Goal: Navigation & Orientation: Understand site structure

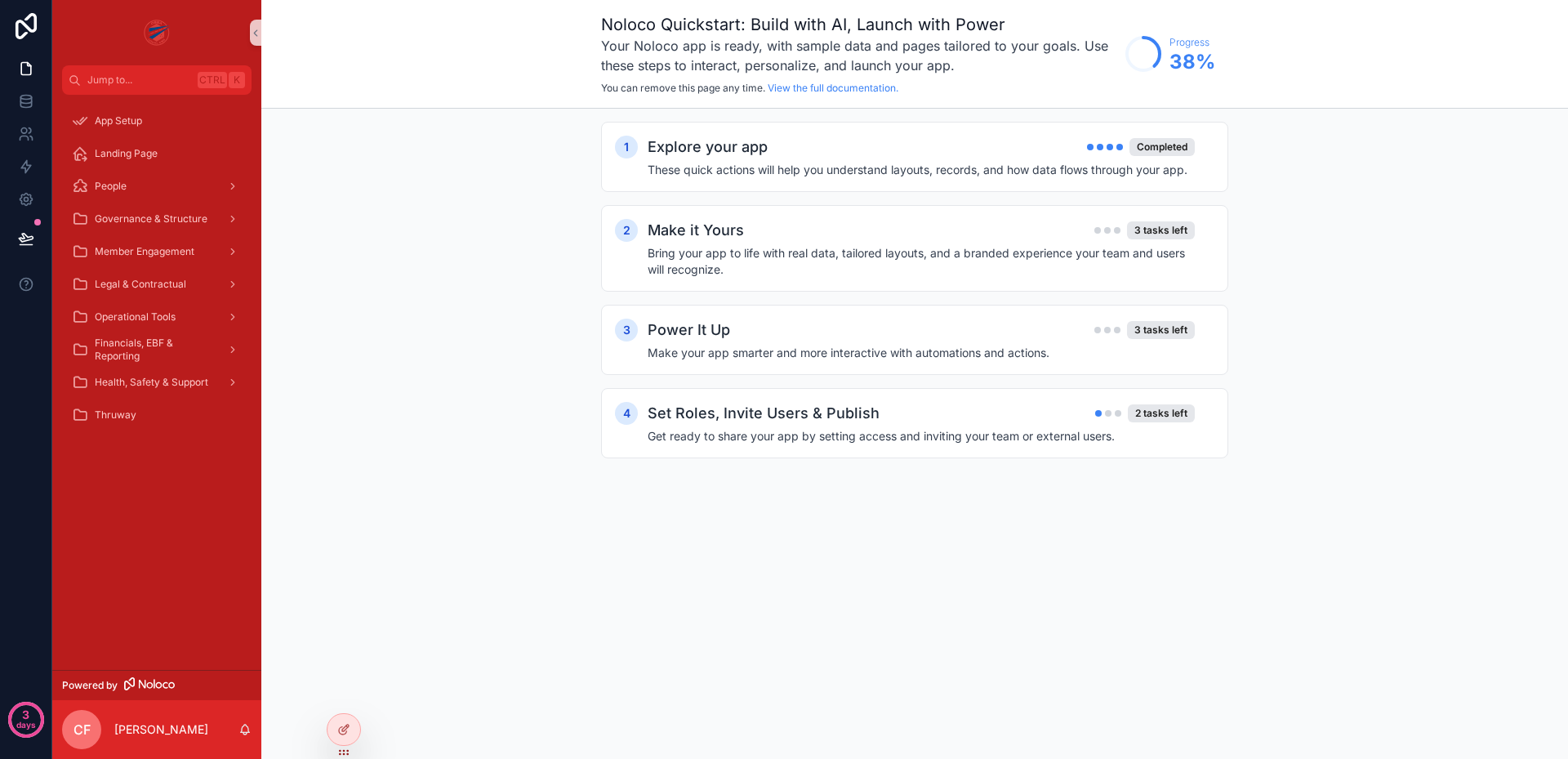
click at [530, 261] on div "1 Explore your app Completed These quick actions will help you understand layou…" at bounding box center [914, 306] width 1306 height 395
click at [134, 149] on span "Landing Page" at bounding box center [127, 154] width 63 height 13
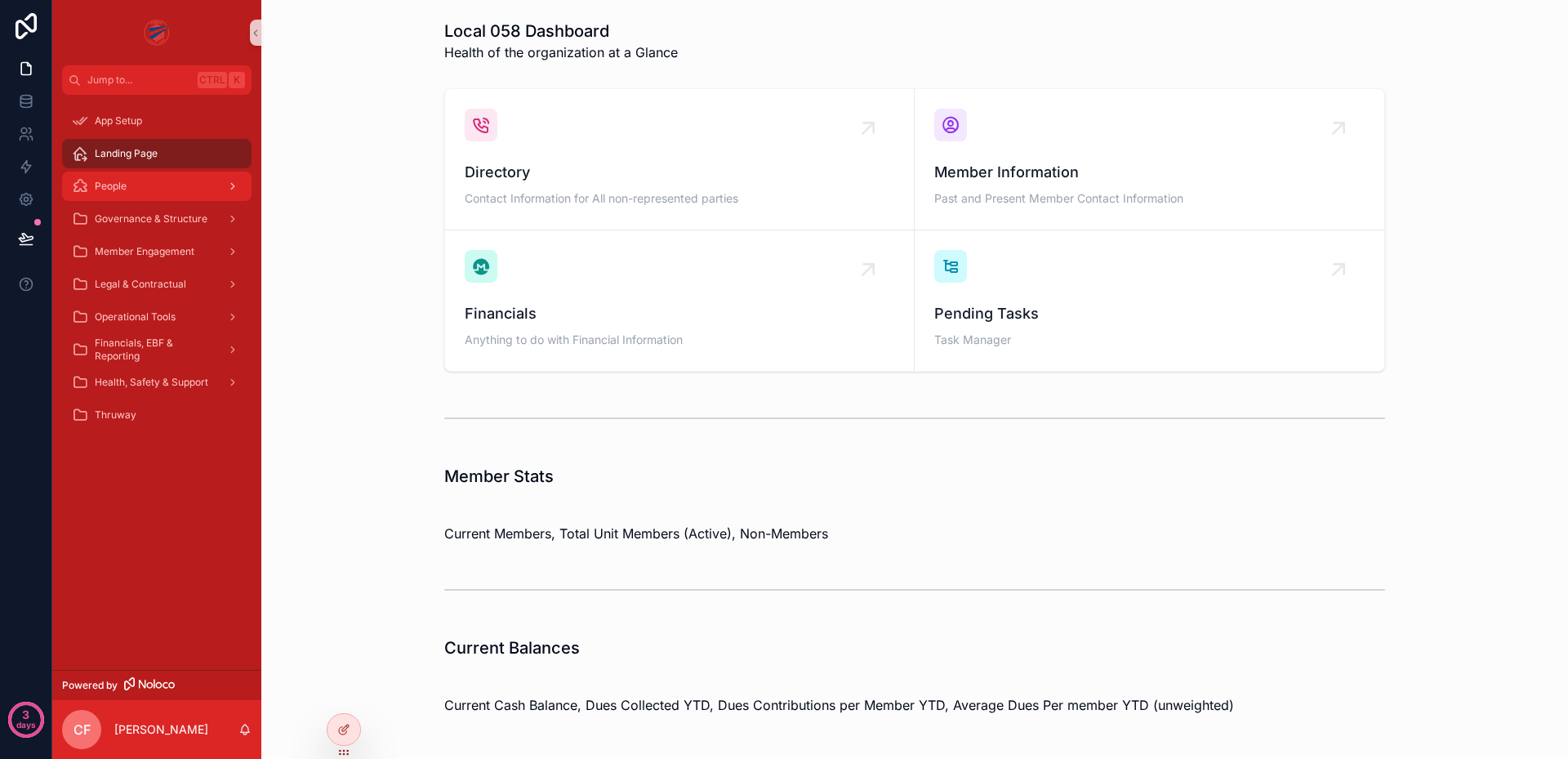
click at [169, 185] on div "People" at bounding box center [156, 186] width 170 height 26
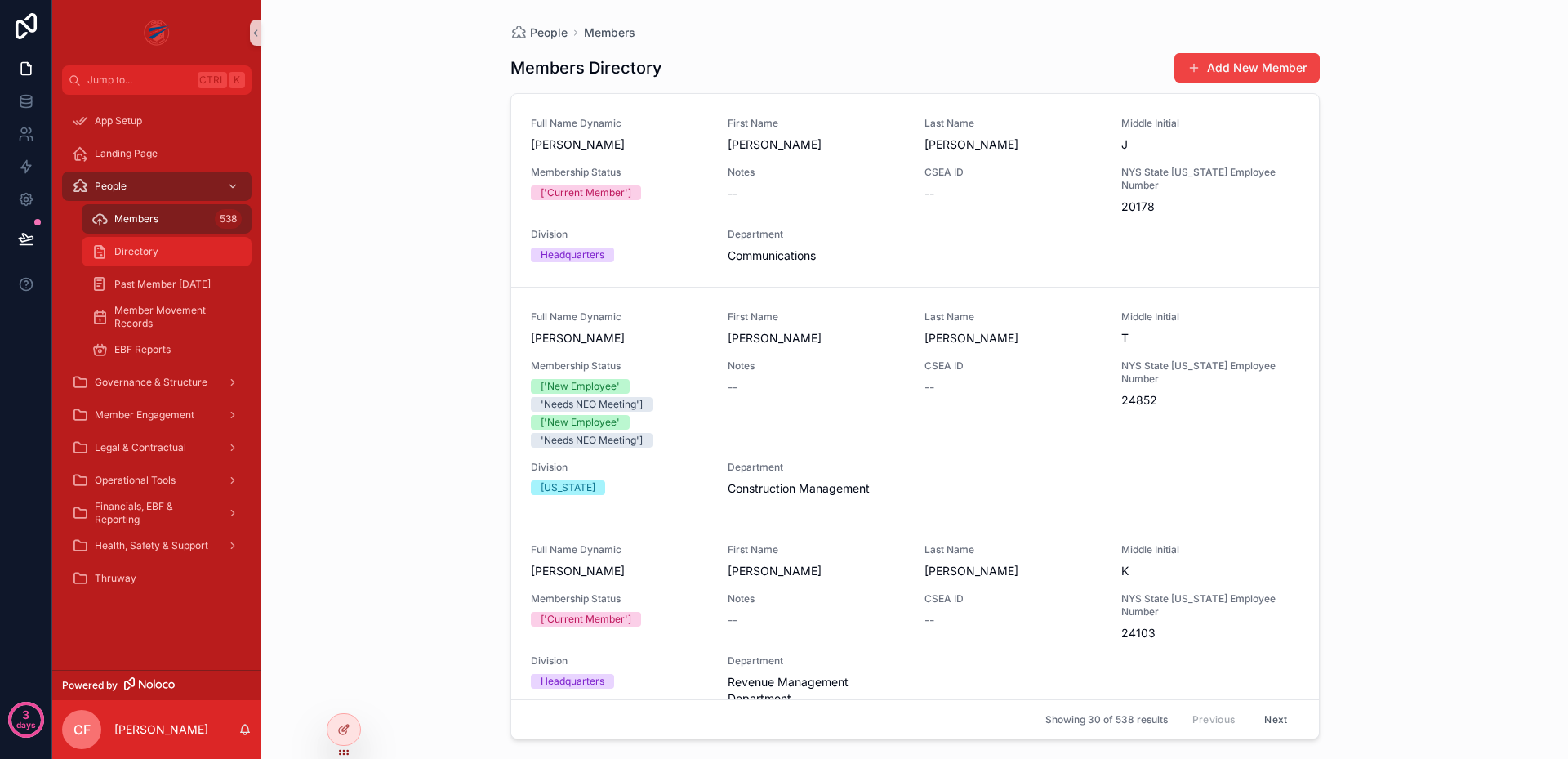
click at [168, 256] on div "Directory" at bounding box center [166, 251] width 151 height 26
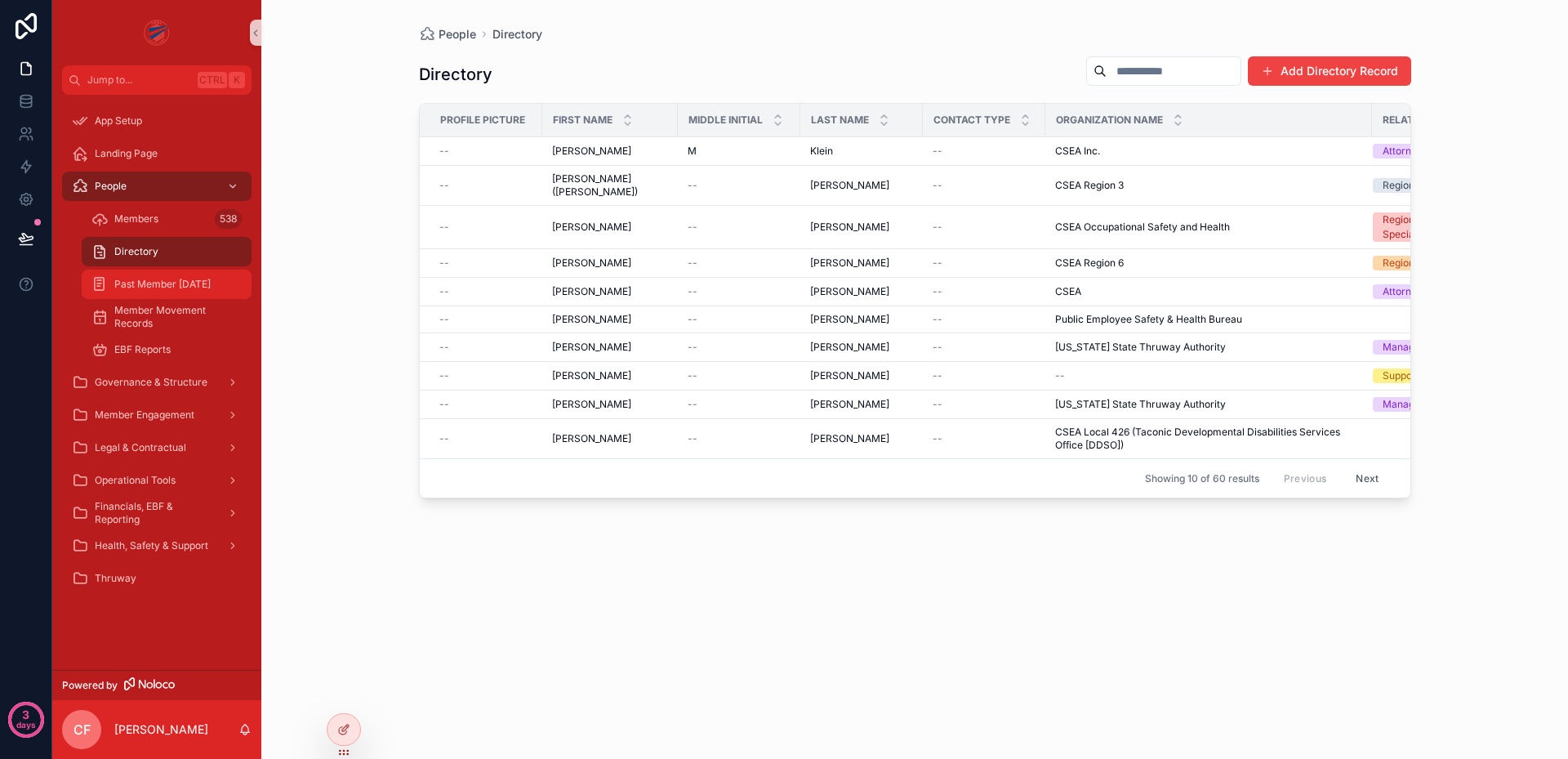
click at [197, 283] on span "Past Member [DATE]" at bounding box center [162, 285] width 96 height 13
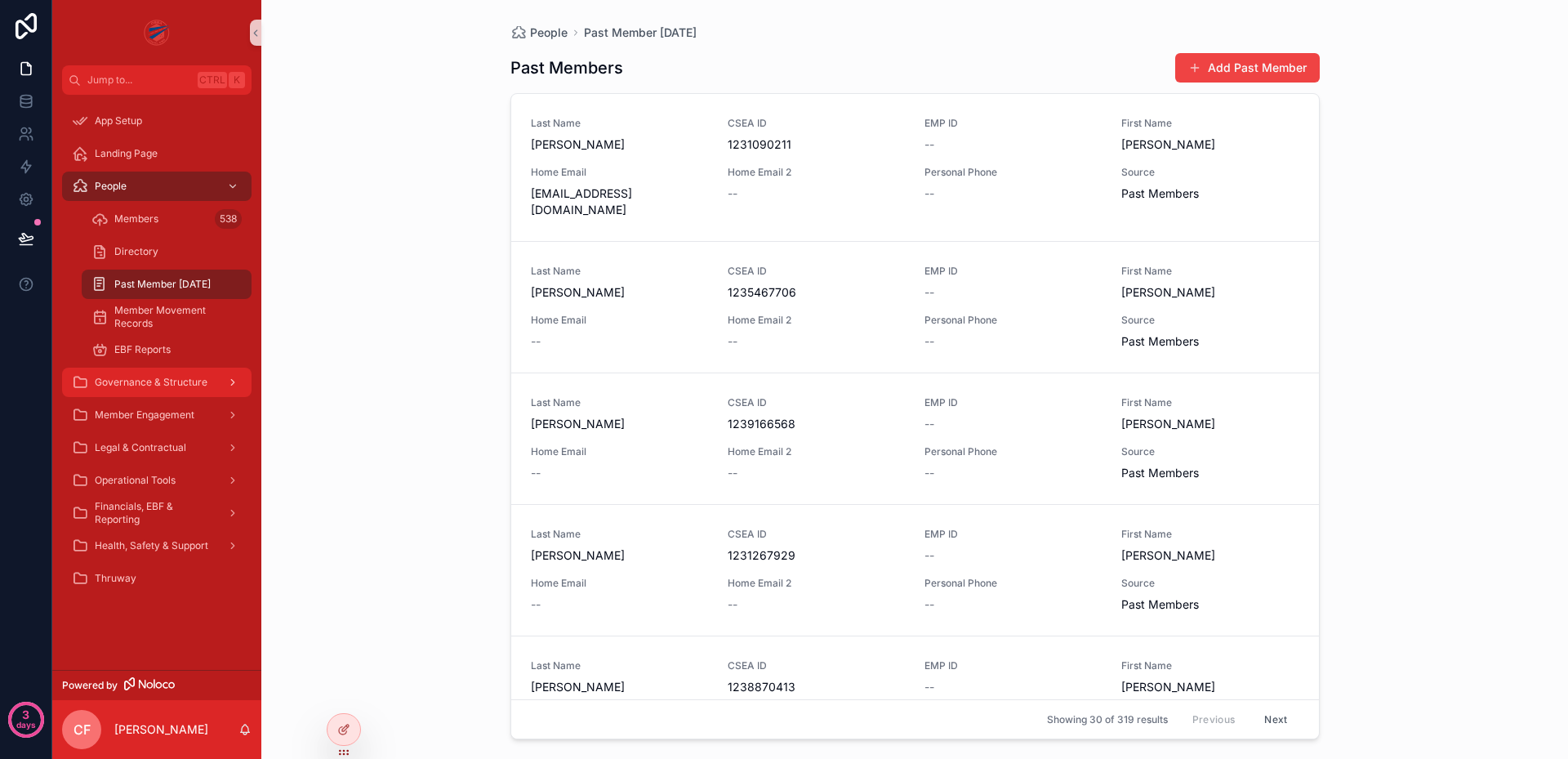
click at [163, 386] on span "Governance & Structure" at bounding box center [152, 383] width 113 height 13
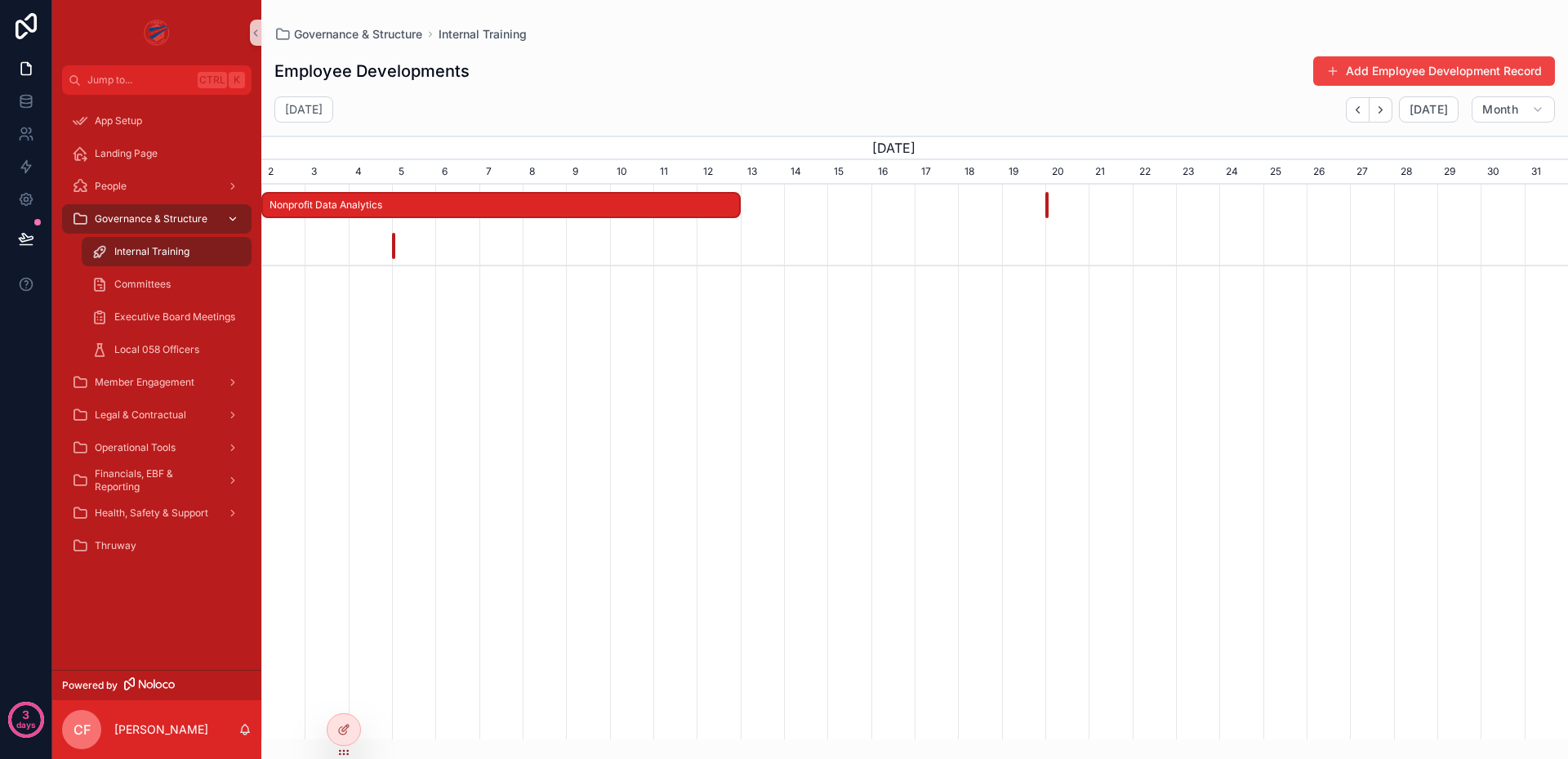
scroll to position [0, 1306]
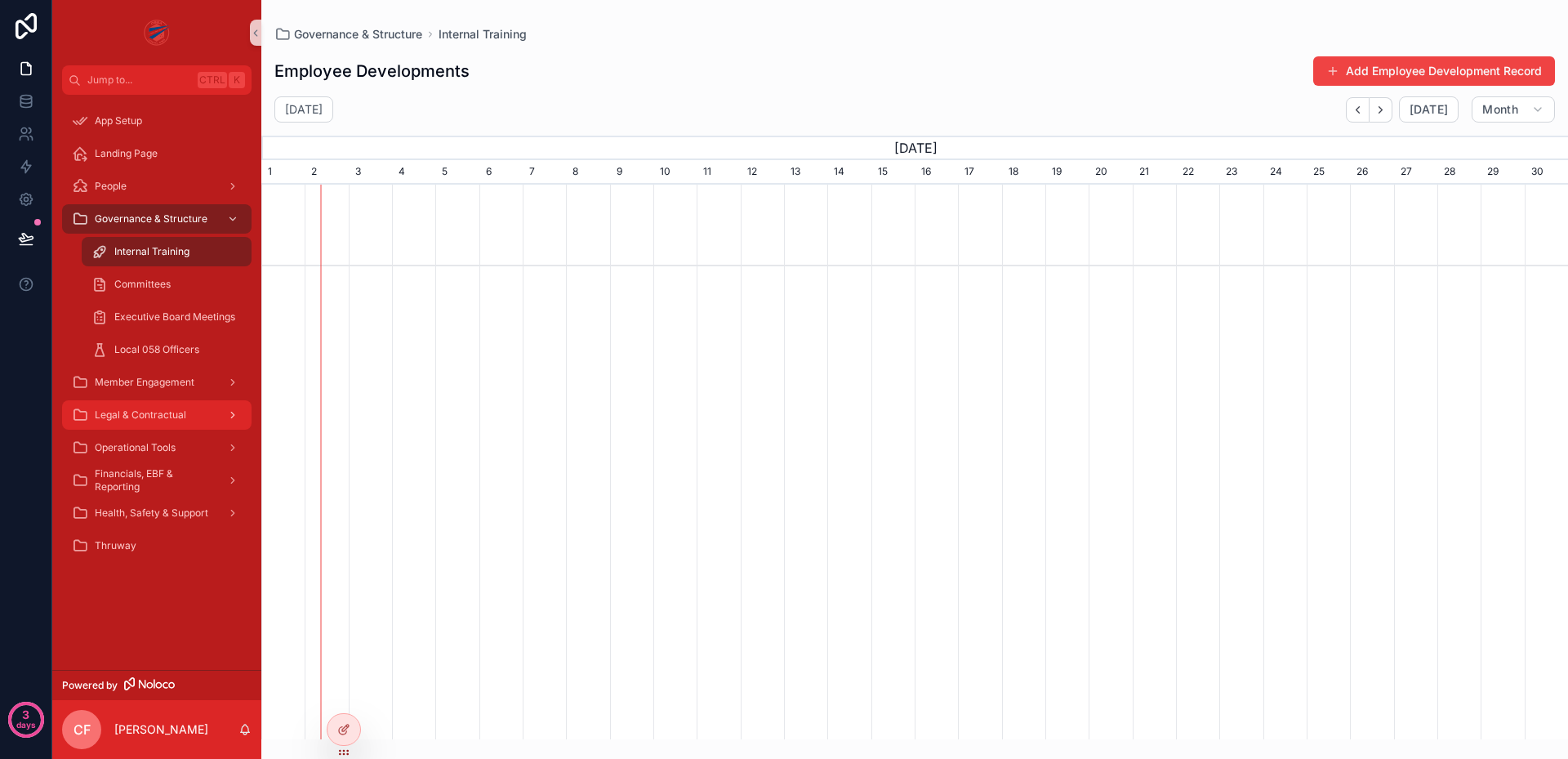
click at [140, 423] on div "Legal & Contractual" at bounding box center [156, 415] width 170 height 26
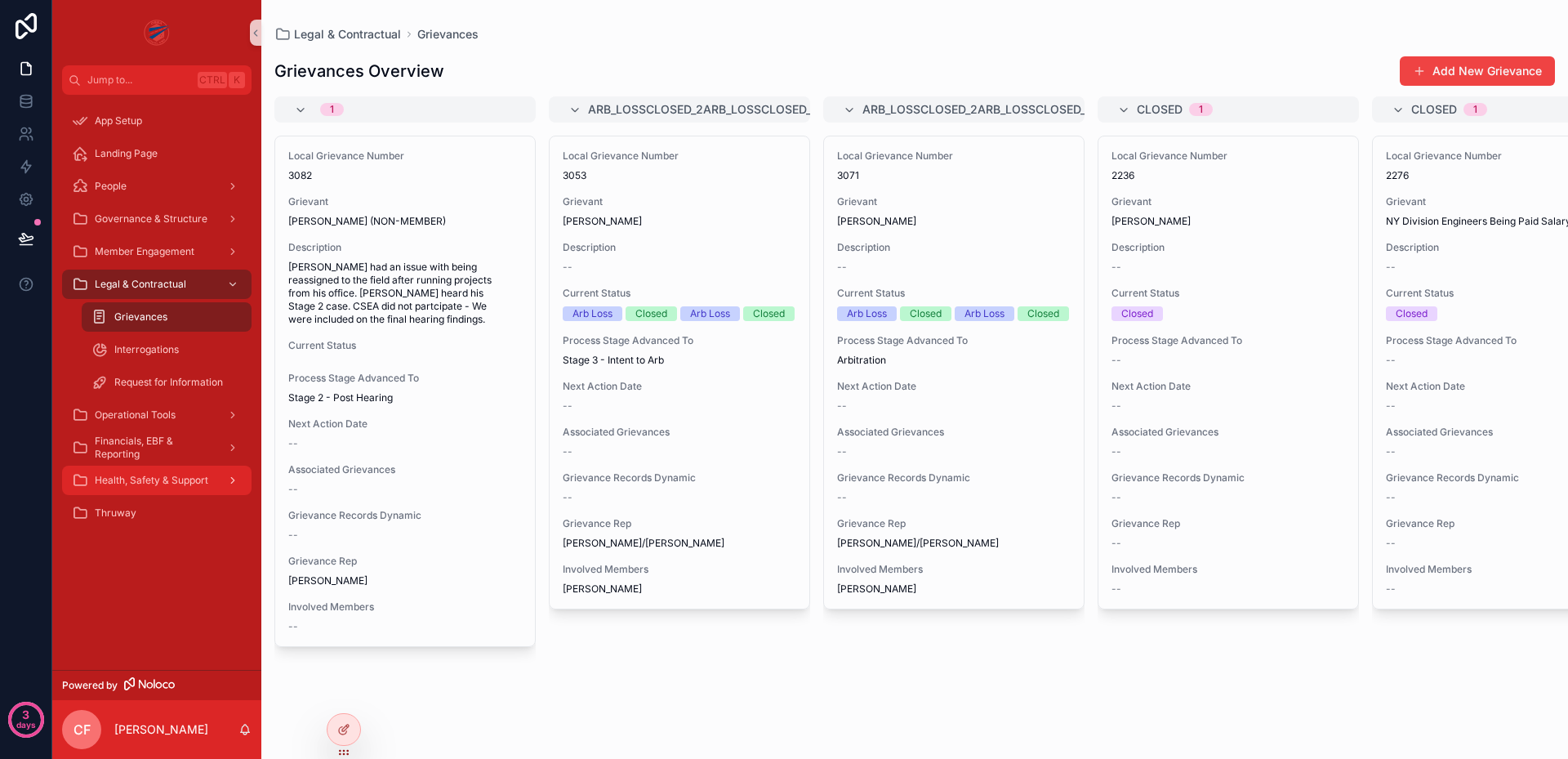
click at [119, 489] on div "Health, Safety & Support" at bounding box center [156, 480] width 170 height 26
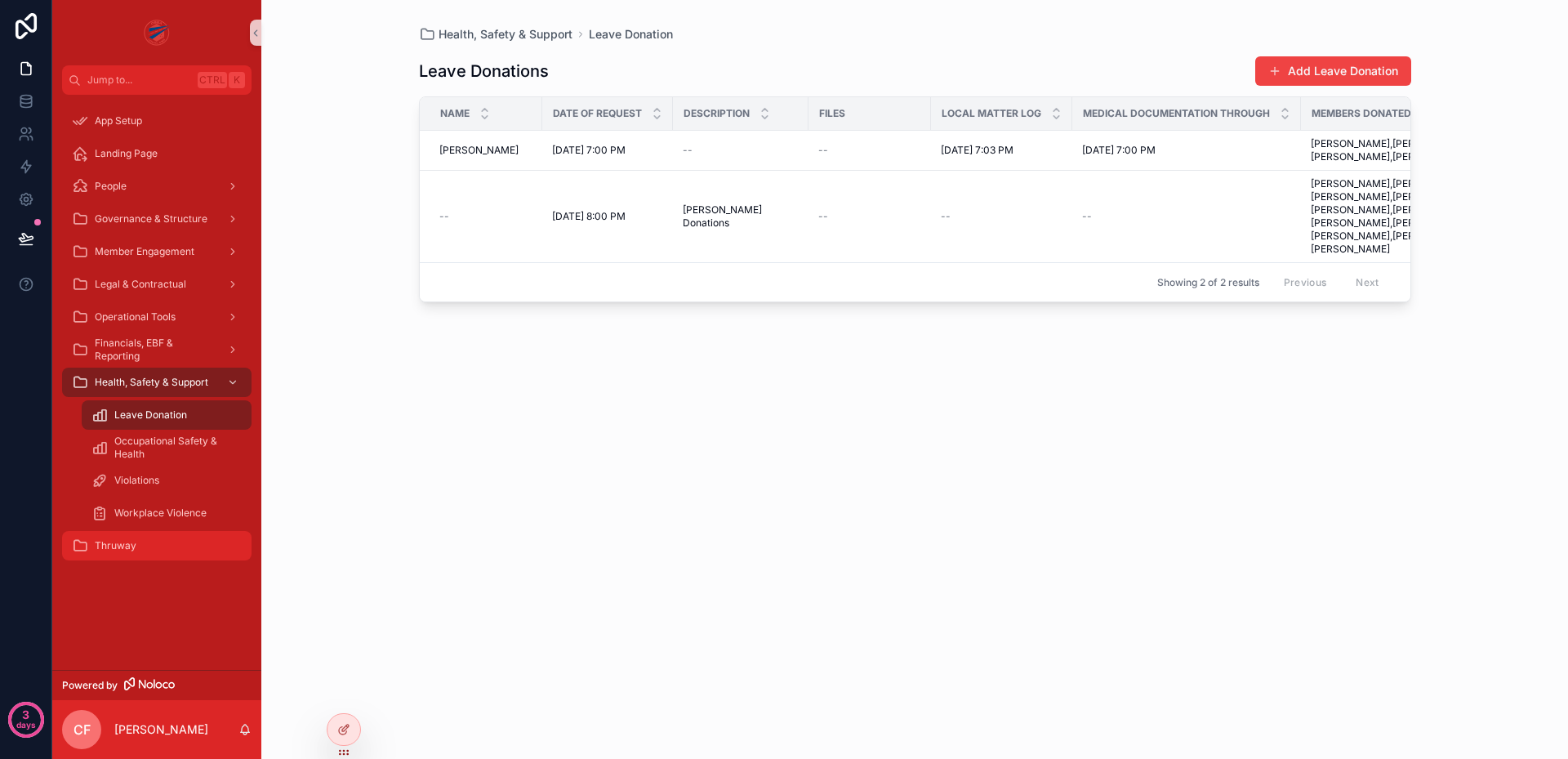
click at [109, 535] on div "Thruway" at bounding box center [156, 545] width 170 height 26
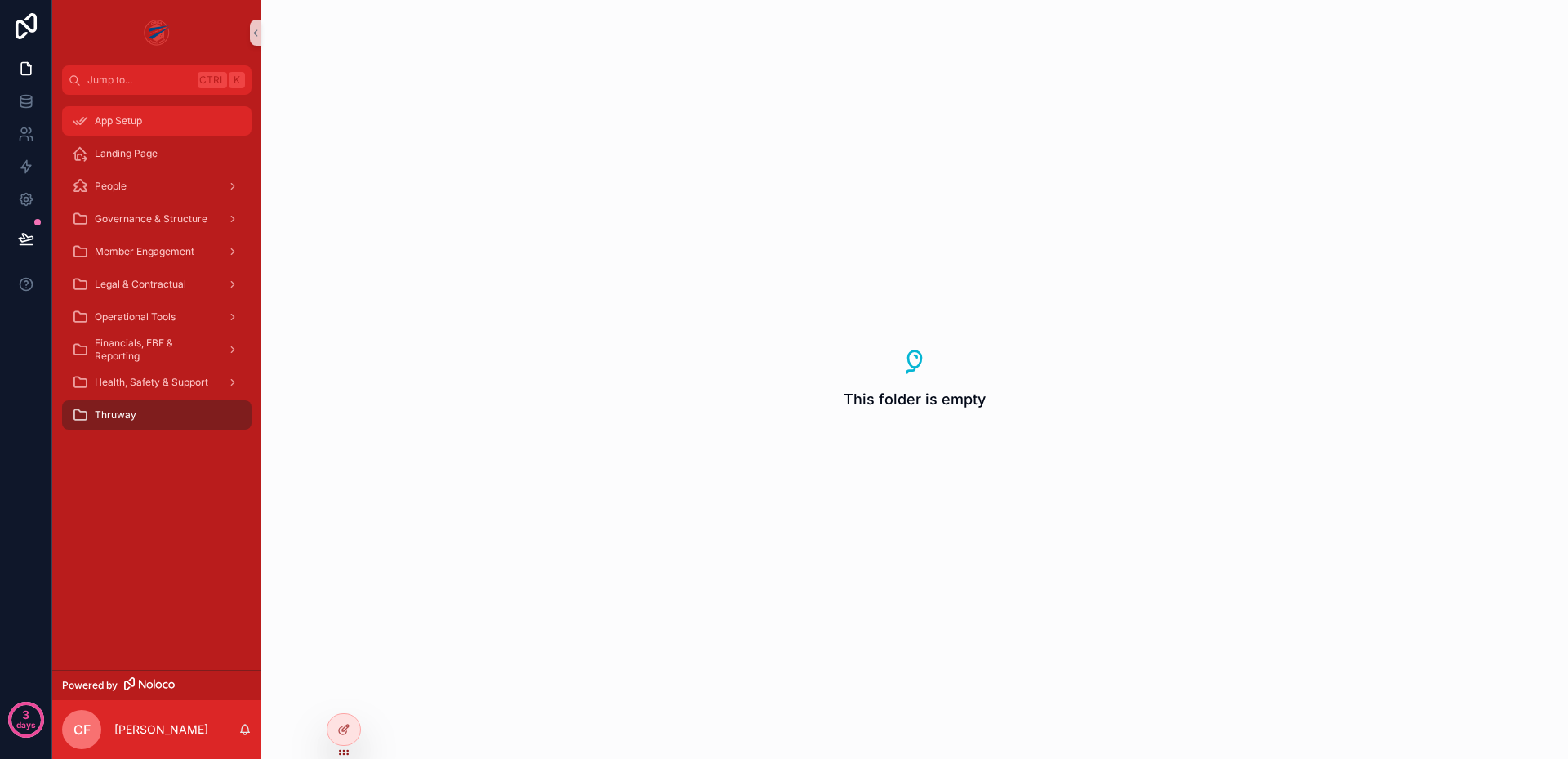
click at [125, 127] on span "App Setup" at bounding box center [118, 121] width 47 height 13
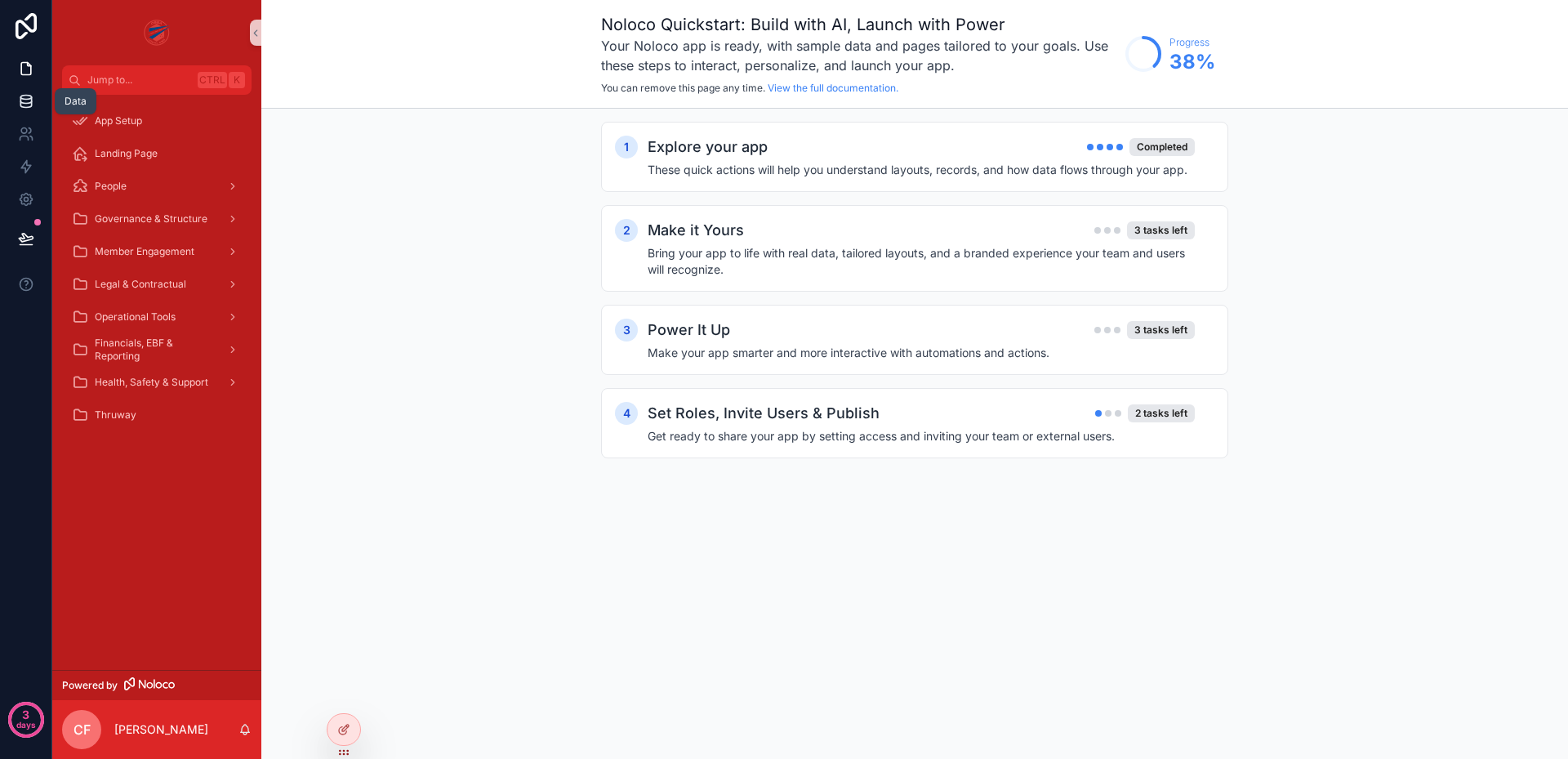
click at [27, 98] on icon at bounding box center [26, 101] width 16 height 16
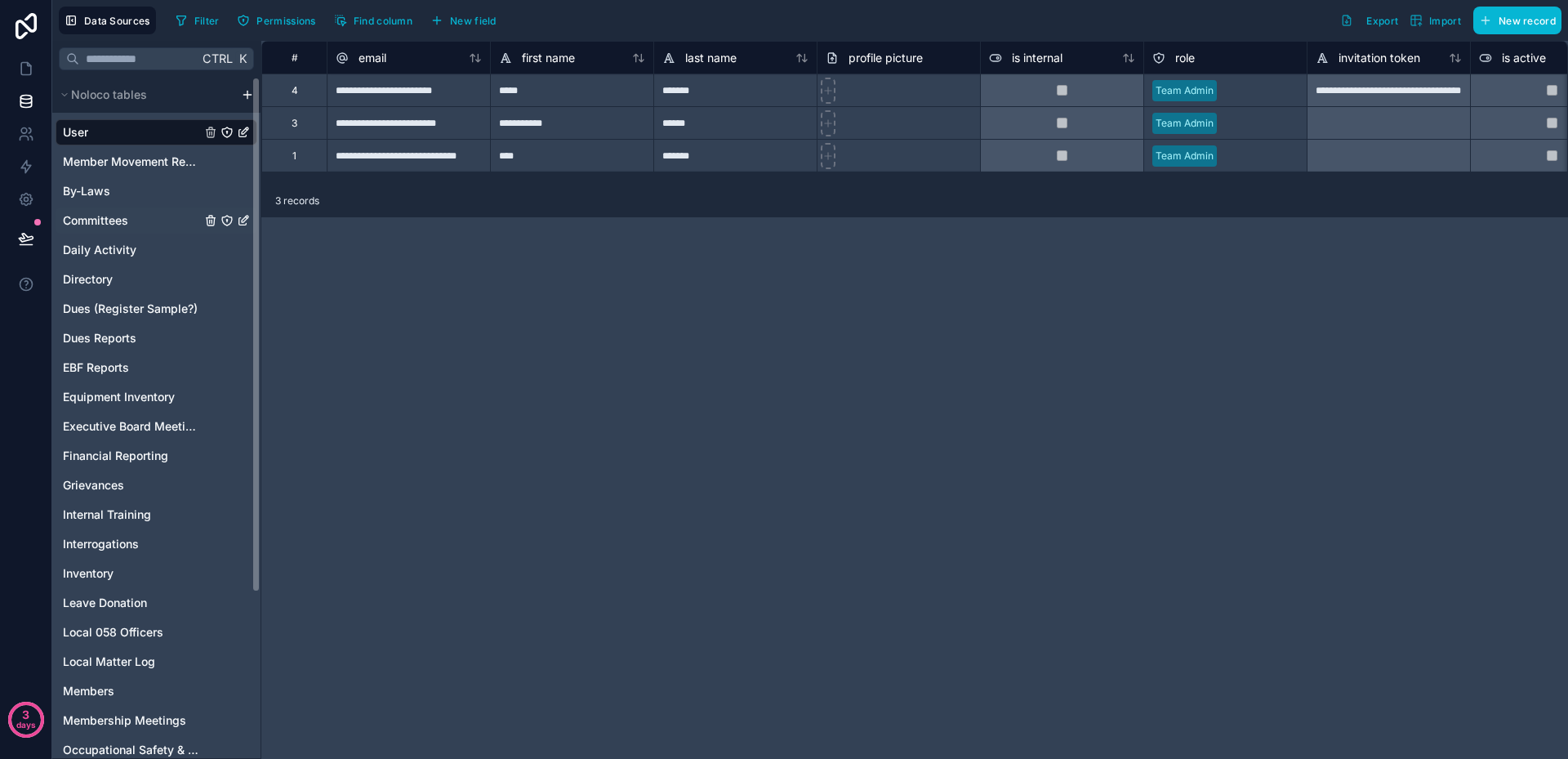
click at [97, 219] on span "Committees" at bounding box center [96, 220] width 65 height 16
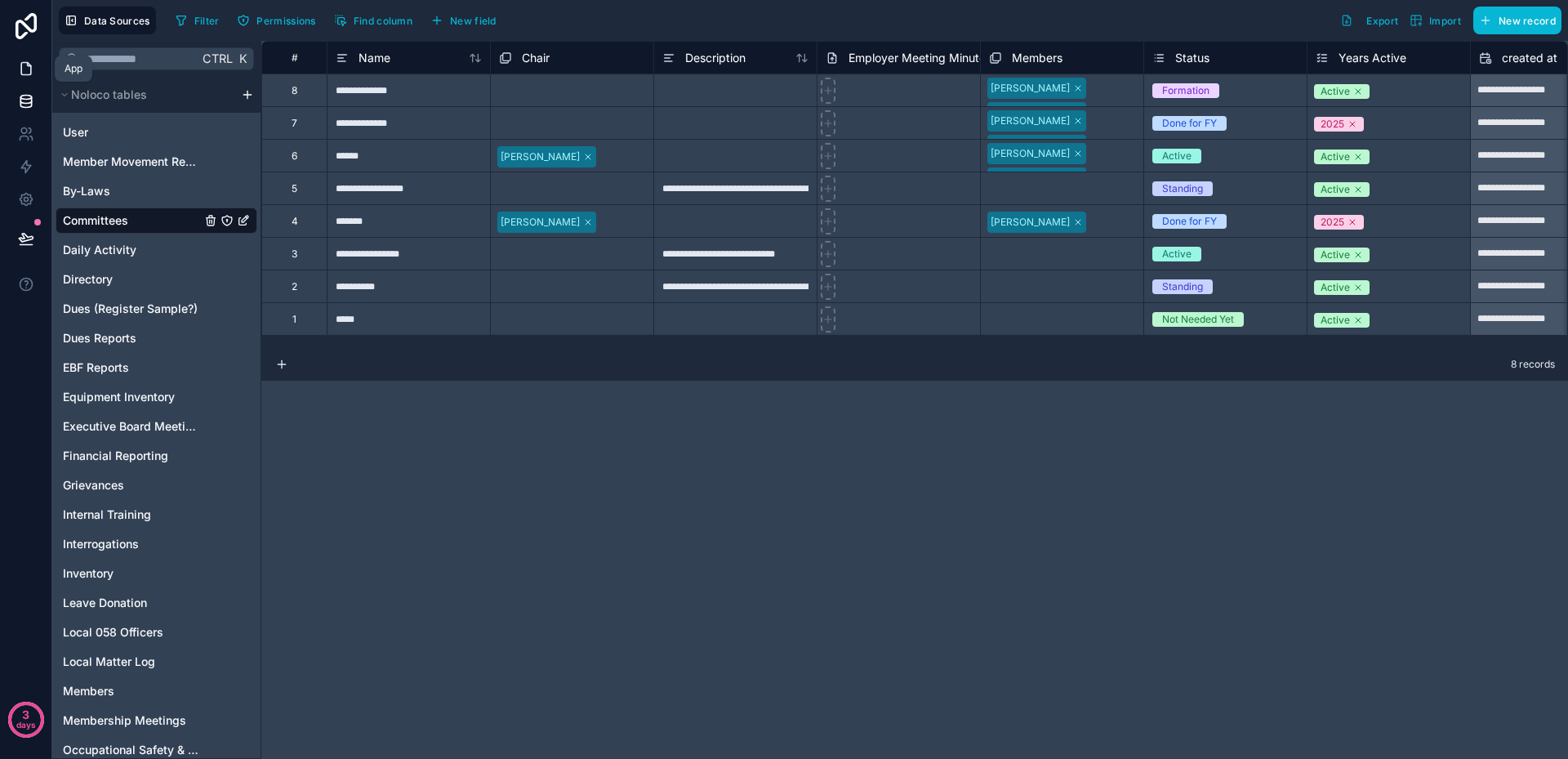
click at [27, 67] on icon at bounding box center [26, 68] width 16 height 16
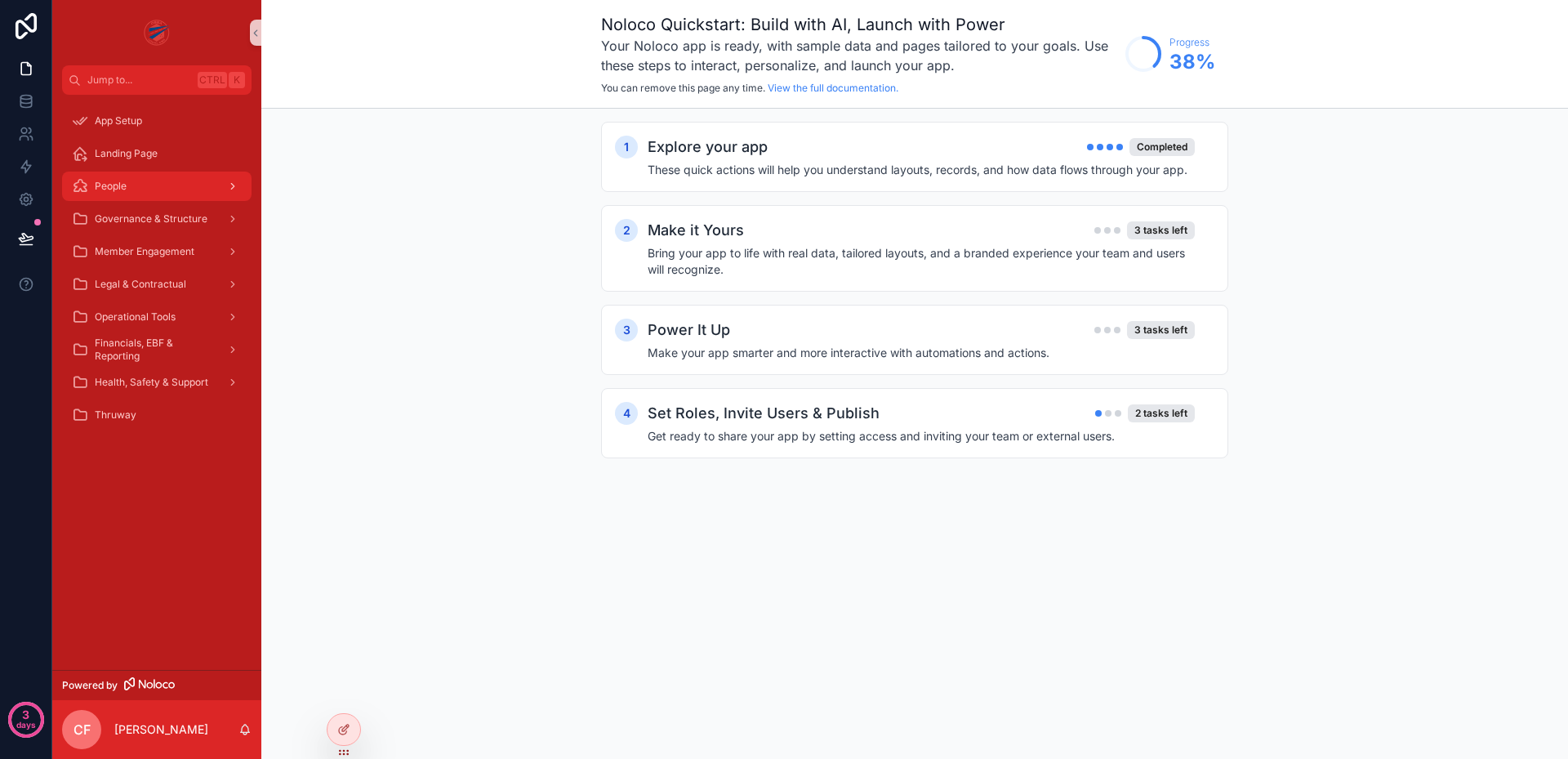
click at [132, 182] on div "People" at bounding box center [156, 186] width 170 height 26
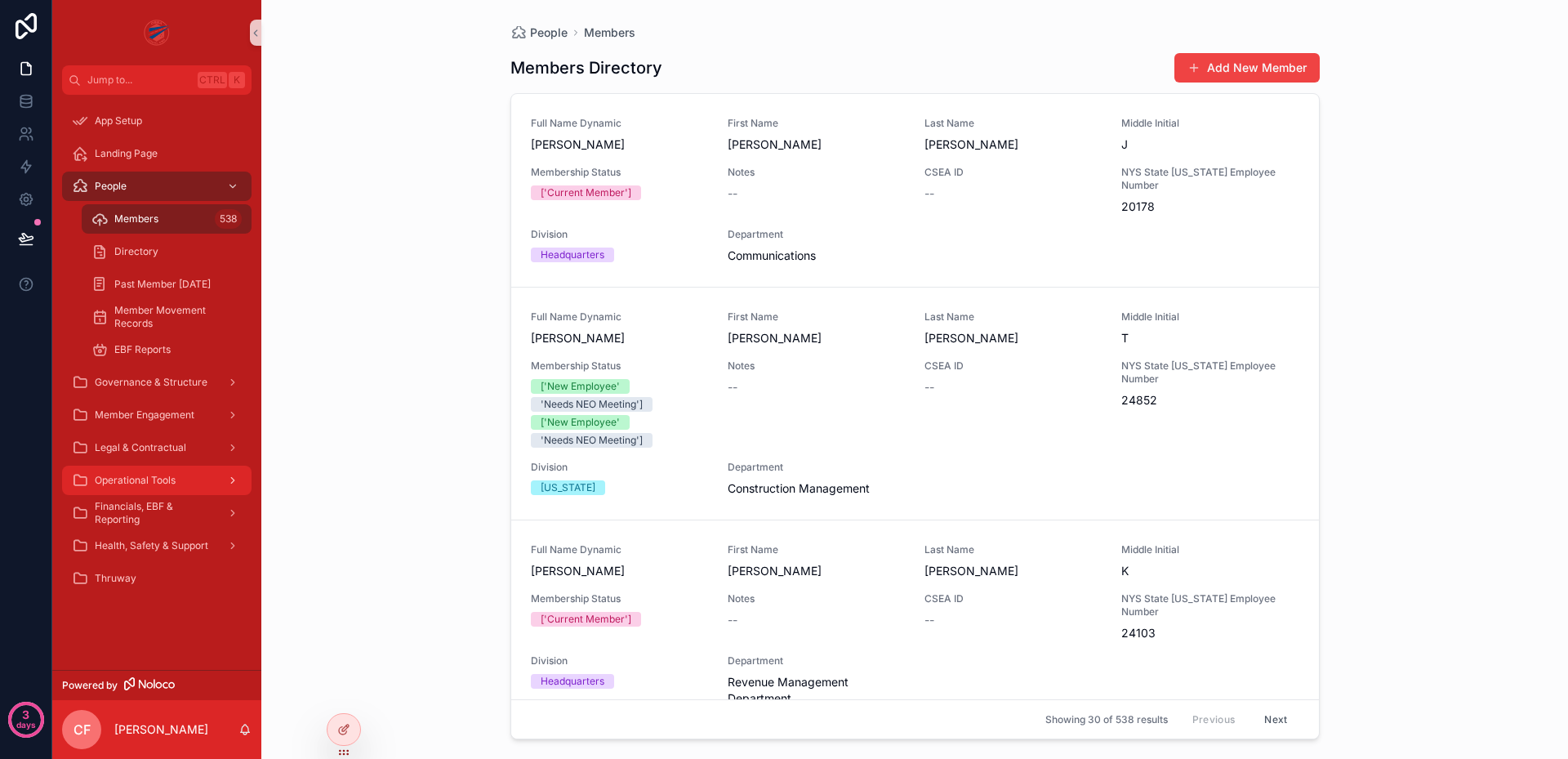
click at [141, 471] on div "Operational Tools" at bounding box center [156, 480] width 170 height 26
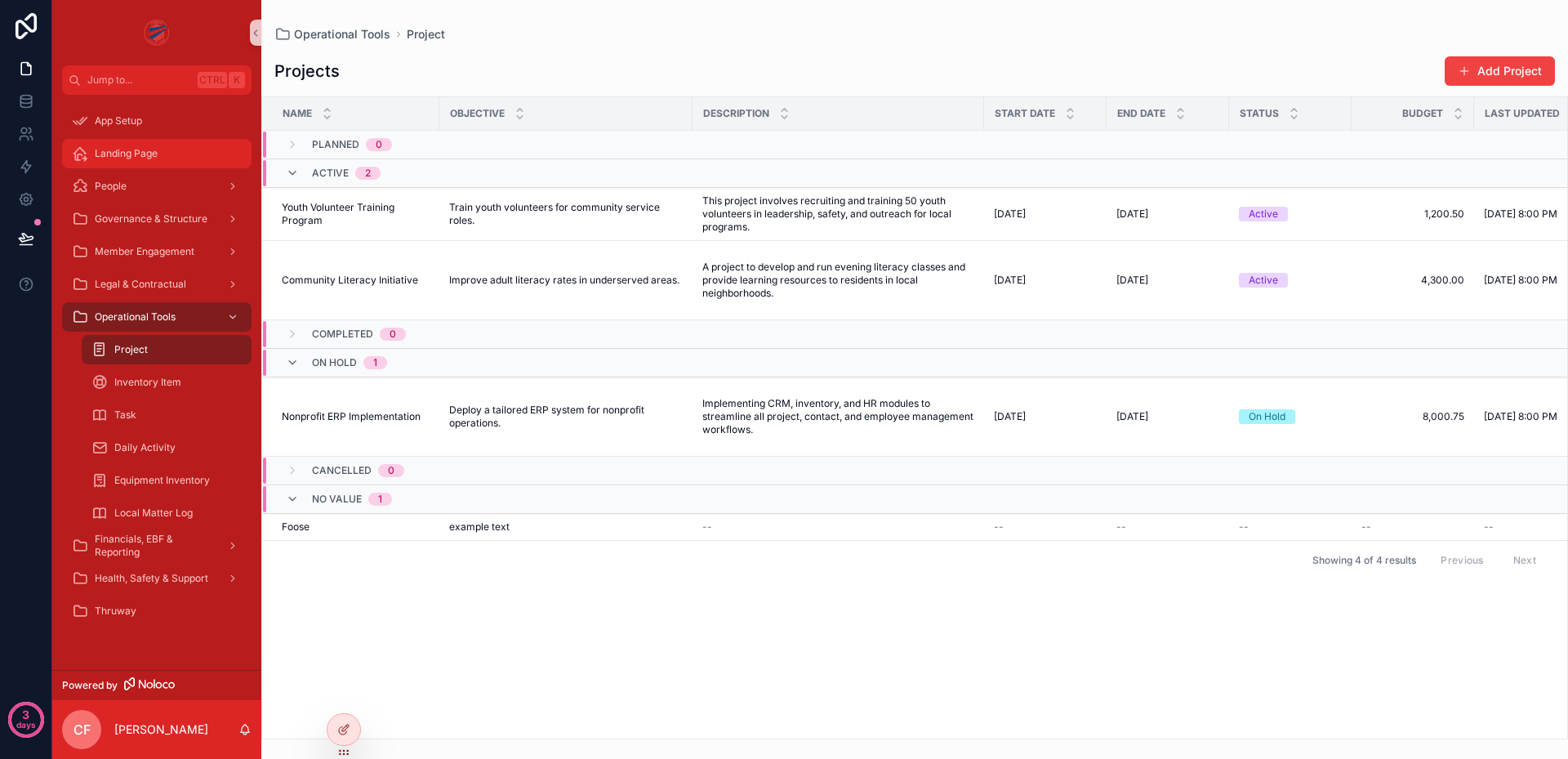
click at [132, 148] on span "Landing Page" at bounding box center [127, 154] width 63 height 13
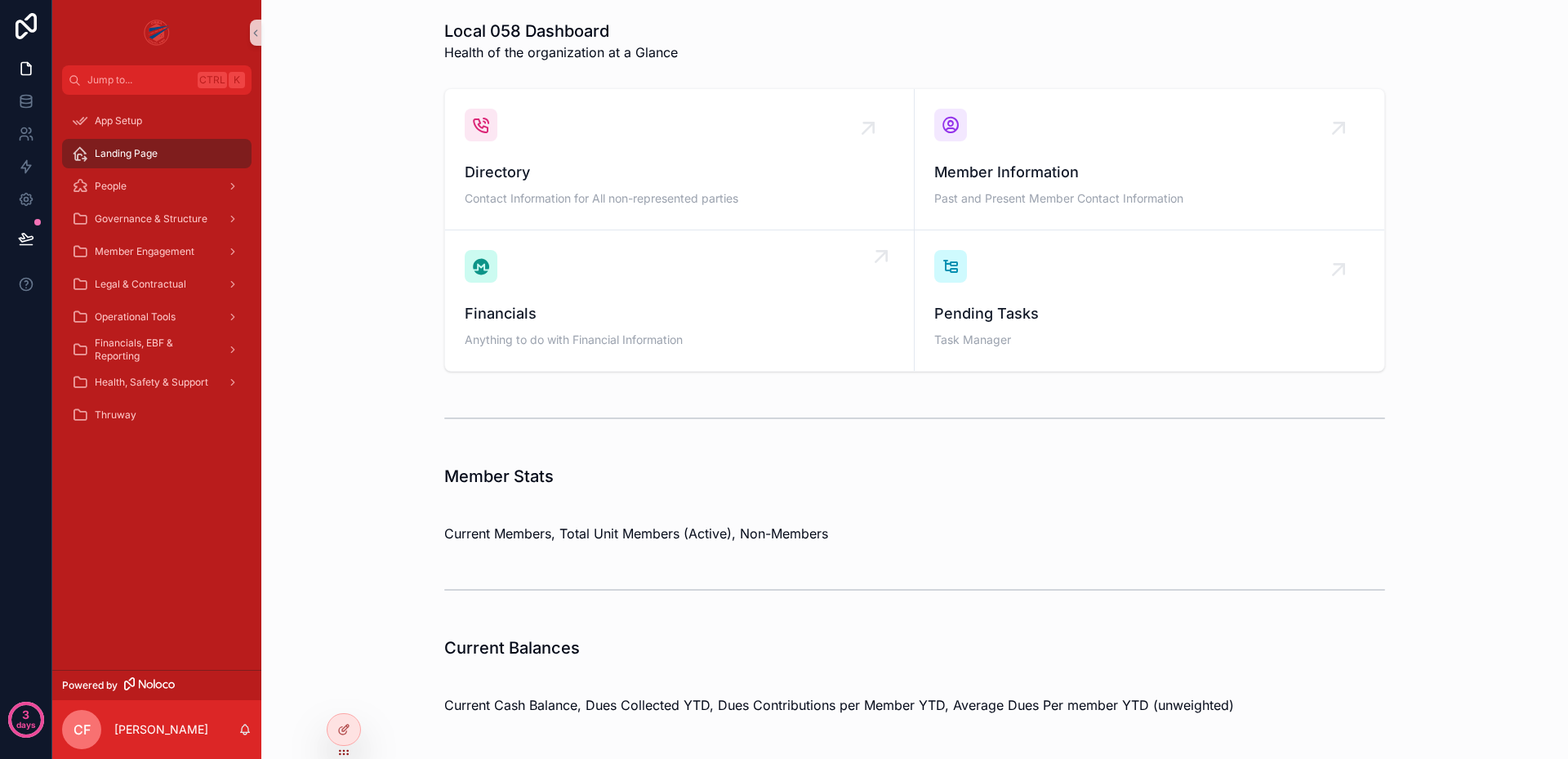
click at [766, 290] on div "Financials Anything to do with Financial Information" at bounding box center [680, 301] width 430 height 102
click at [839, 497] on div "Member Stats" at bounding box center [914, 482] width 941 height 33
click at [134, 212] on div "Governance & Structure" at bounding box center [156, 219] width 170 height 26
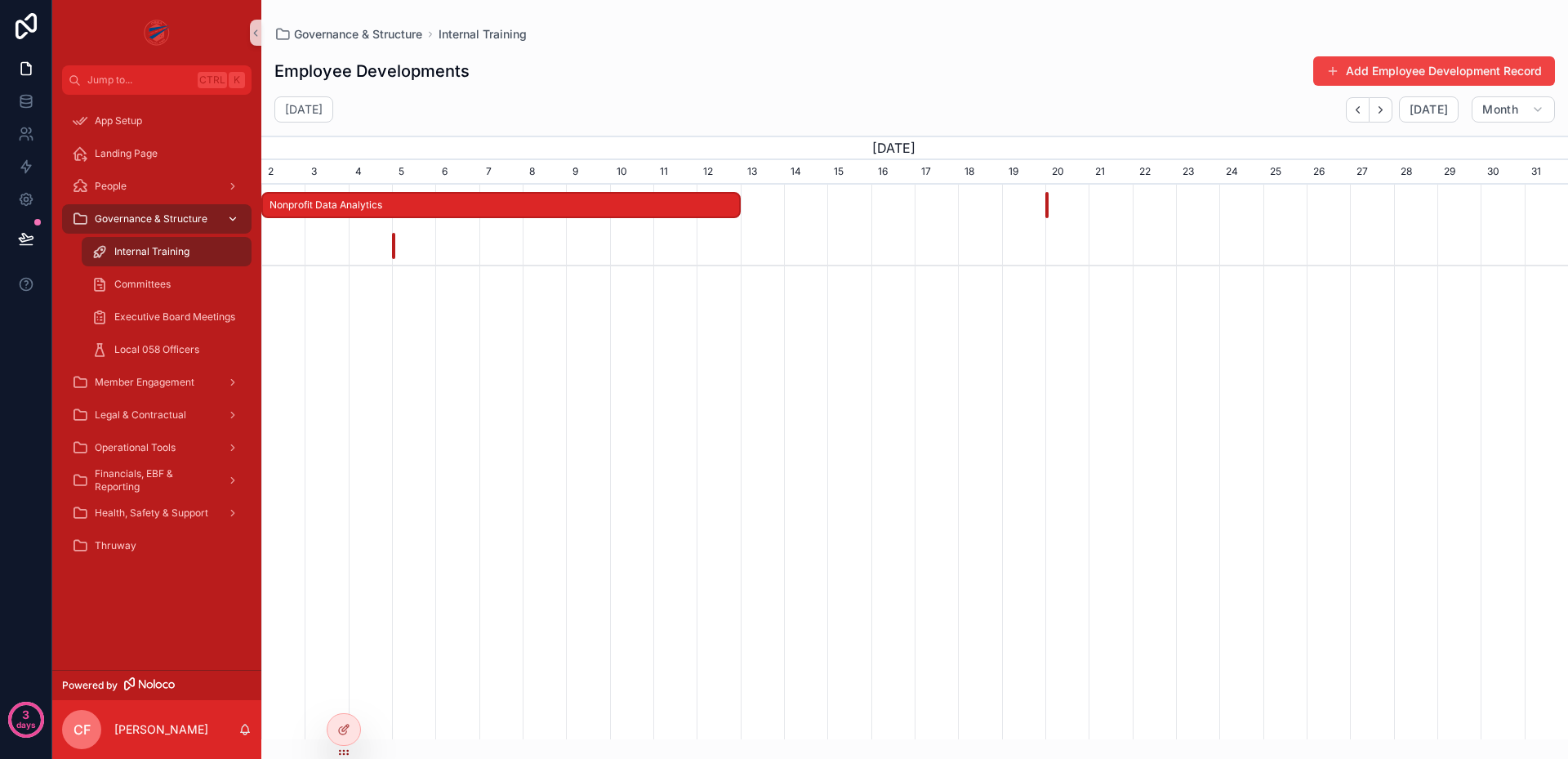
scroll to position [0, 1306]
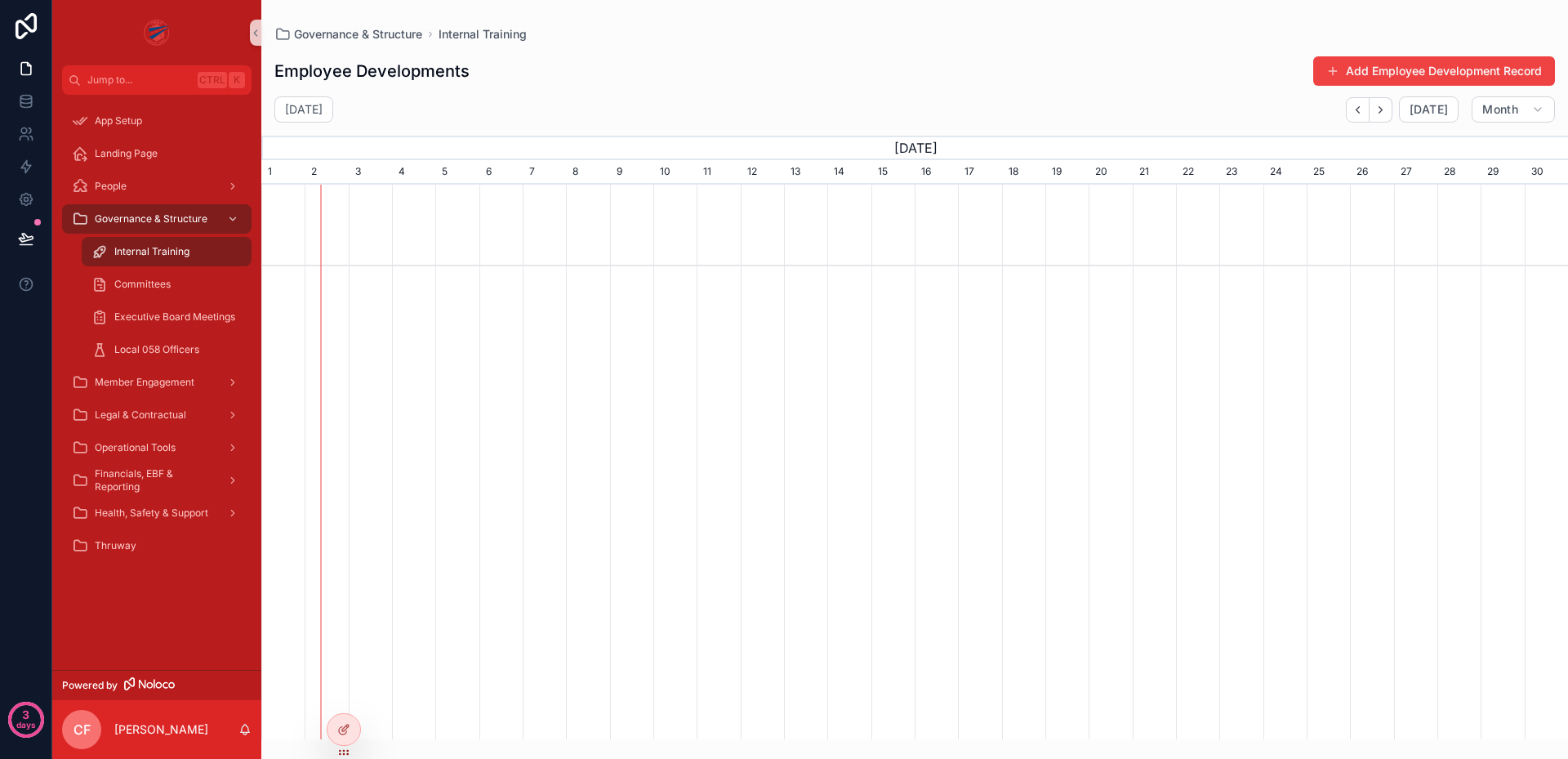
scroll to position [0, 1306]
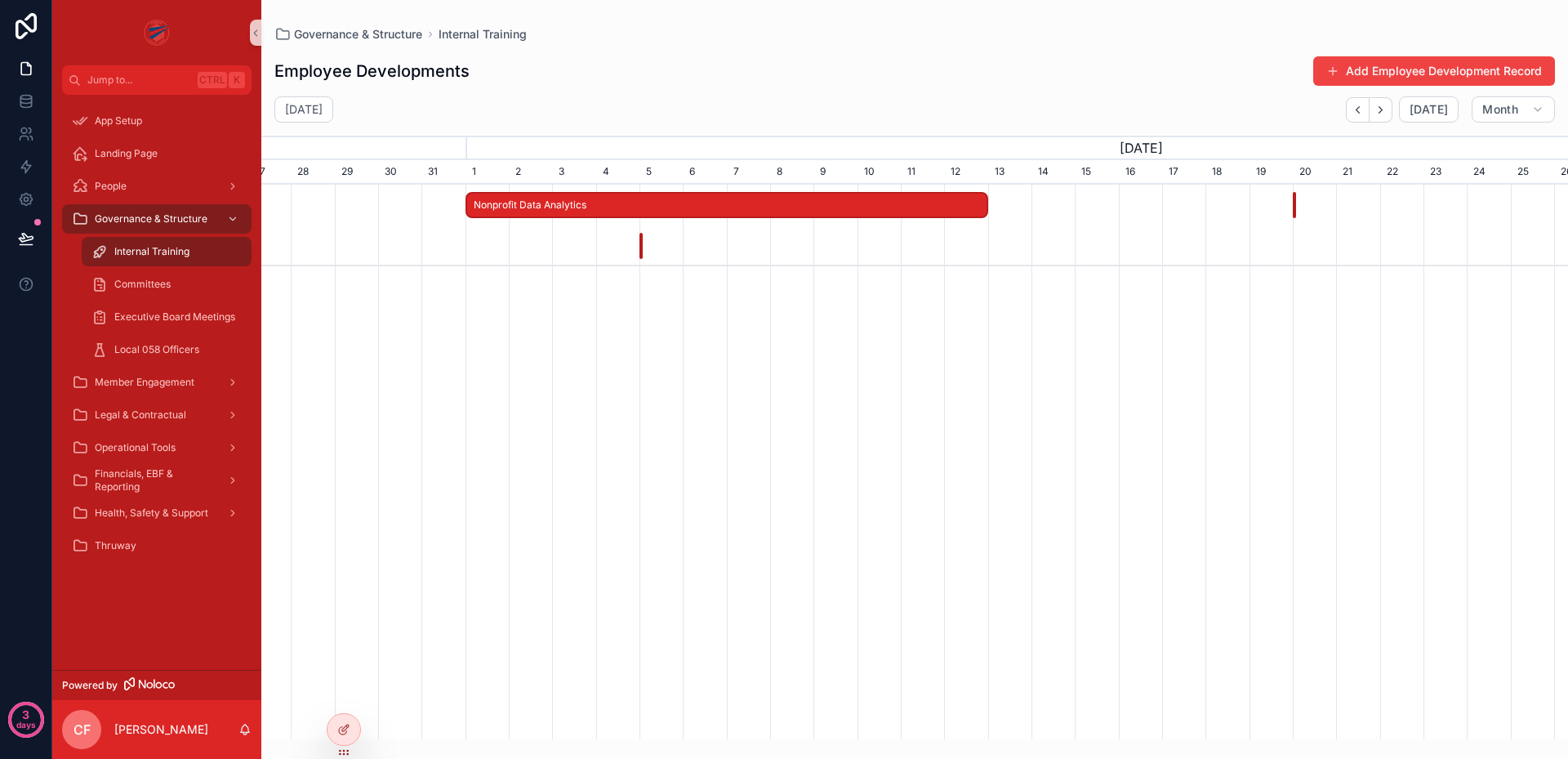
scroll to position [0, 1145]
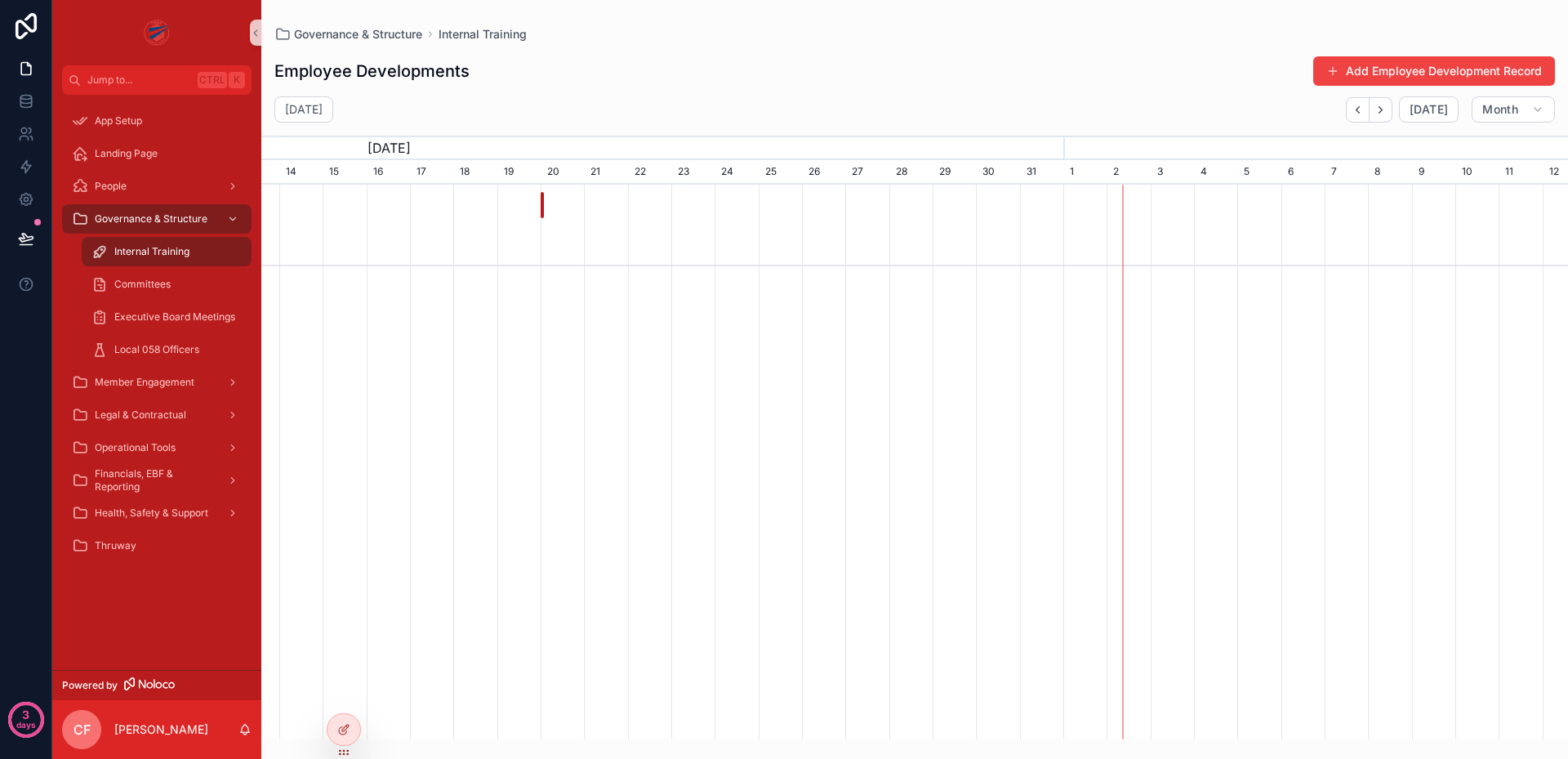
scroll to position [0, 660]
click at [174, 292] on div "Committees" at bounding box center [166, 284] width 151 height 26
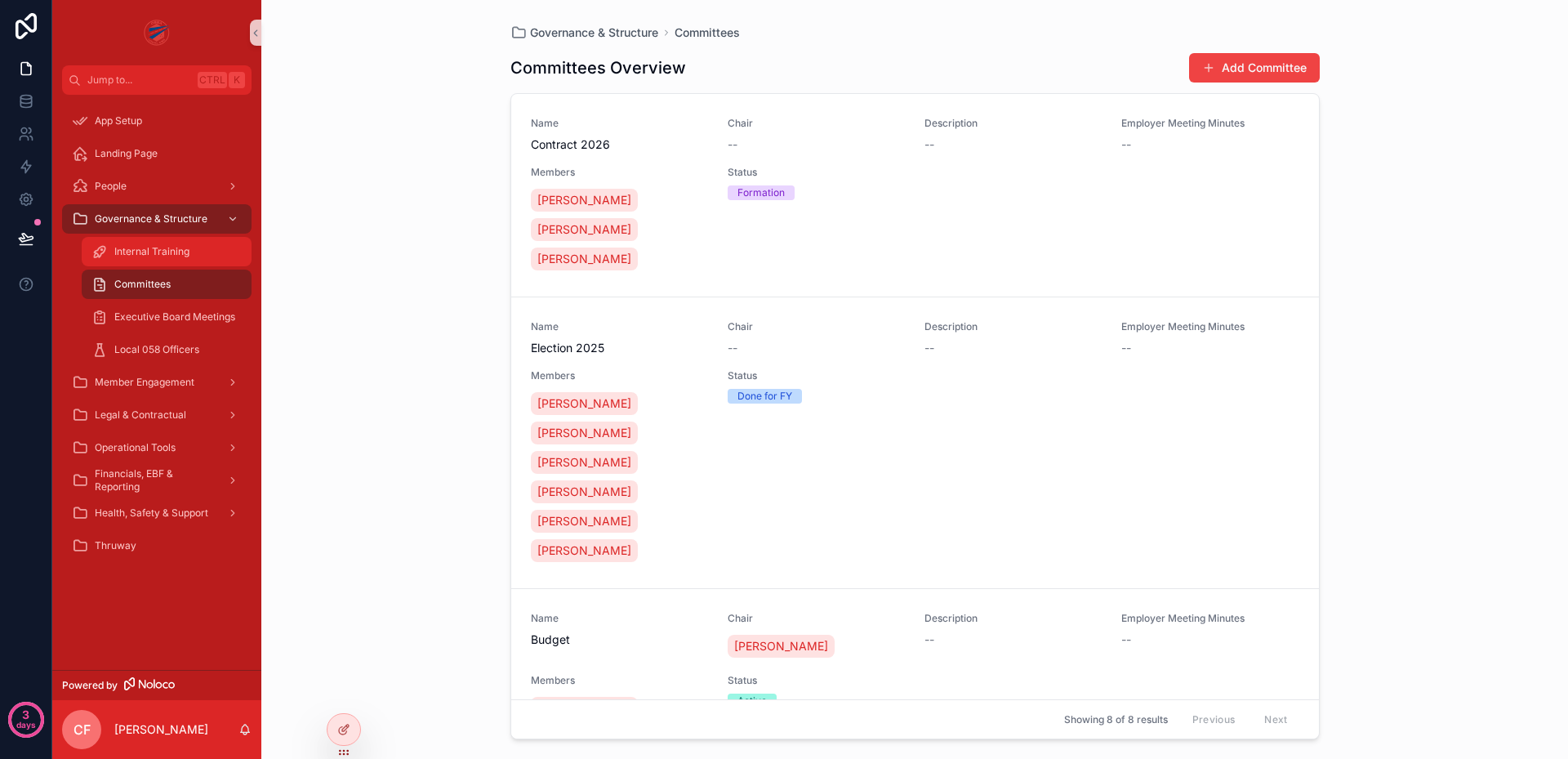
click at [188, 256] on span "Internal Training" at bounding box center [152, 251] width 75 height 13
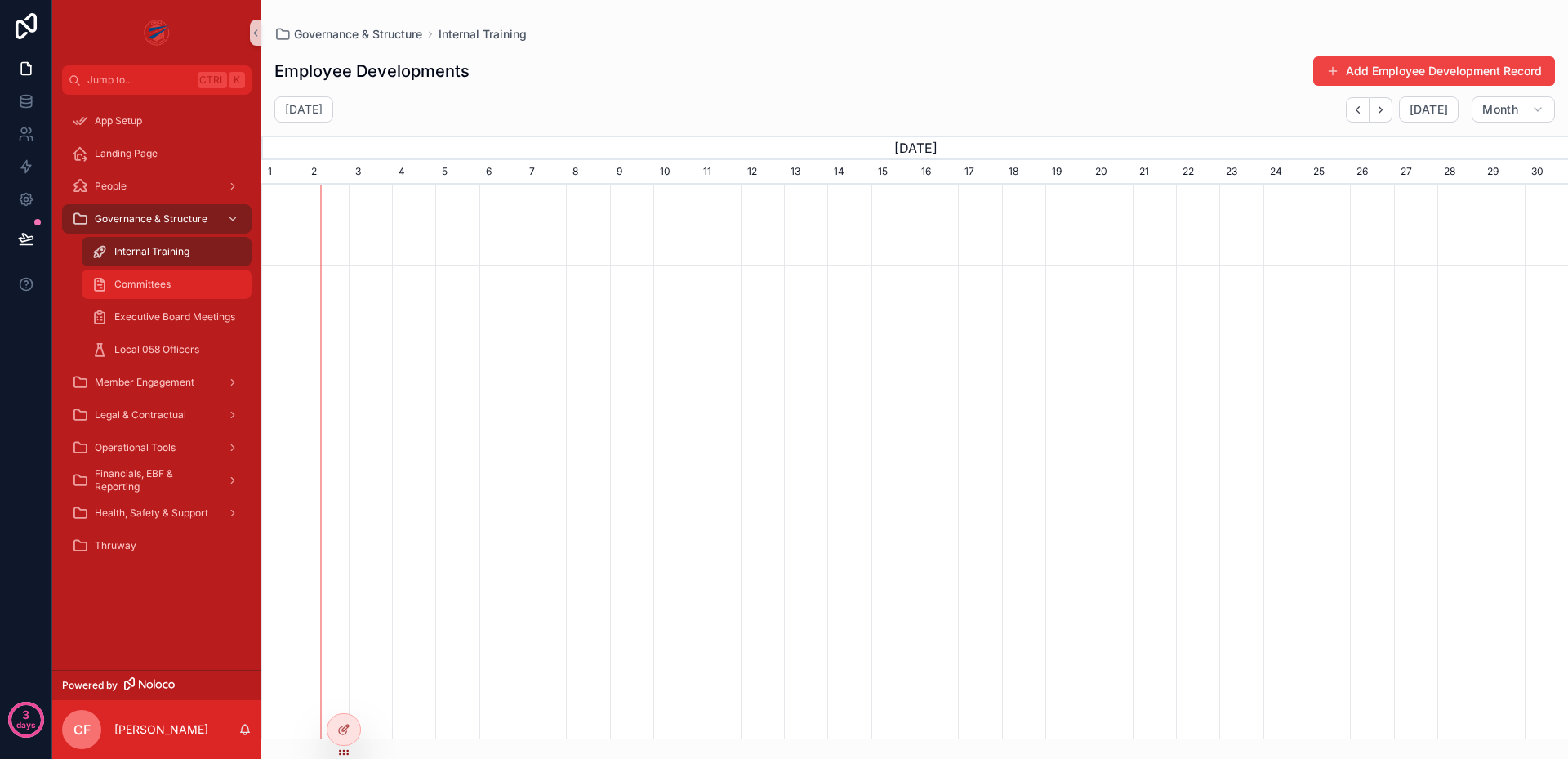
click at [164, 291] on div "Committees" at bounding box center [166, 284] width 151 height 26
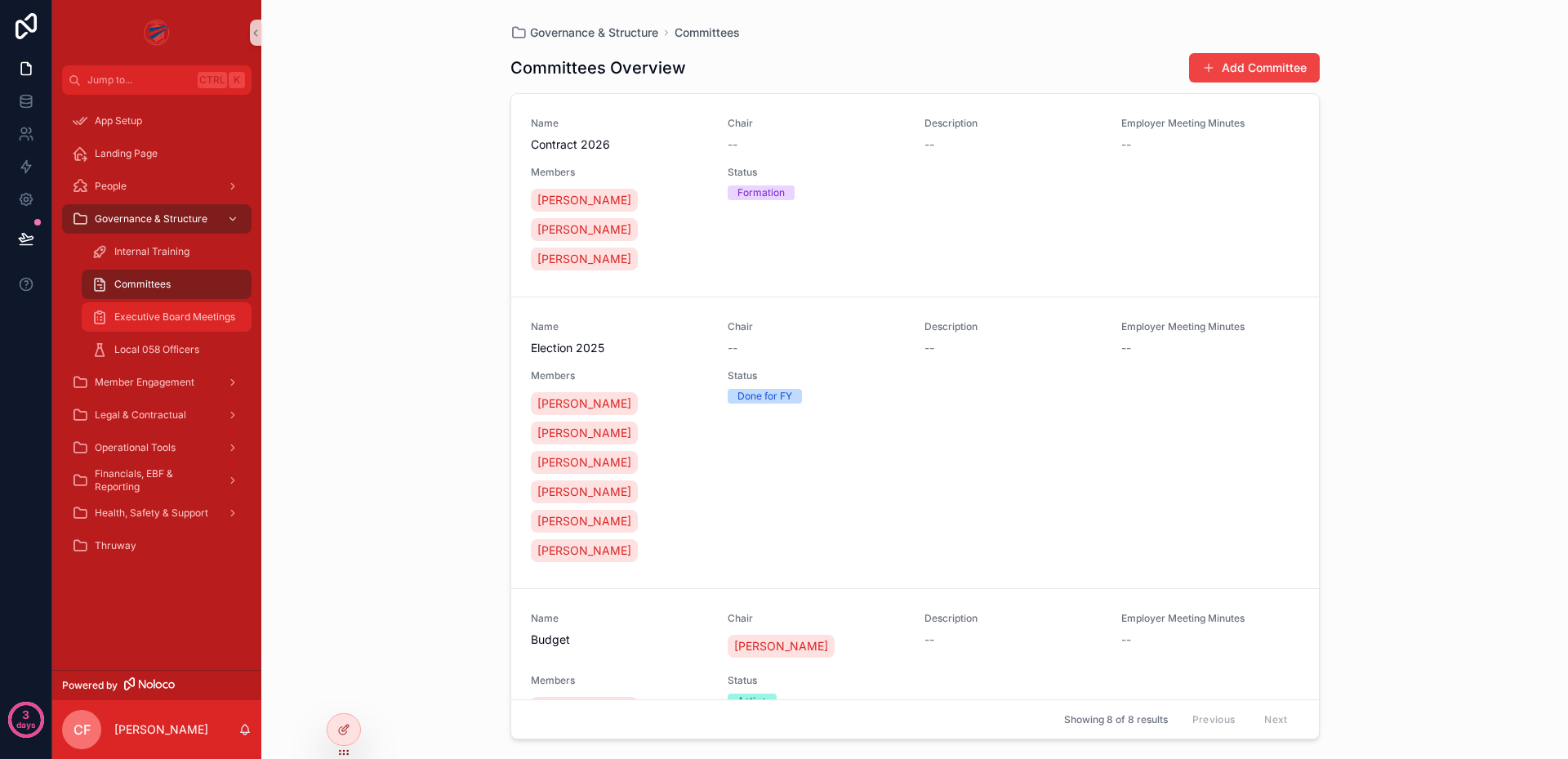
click at [168, 318] on span "Executive Board Meetings" at bounding box center [175, 318] width 121 height 13
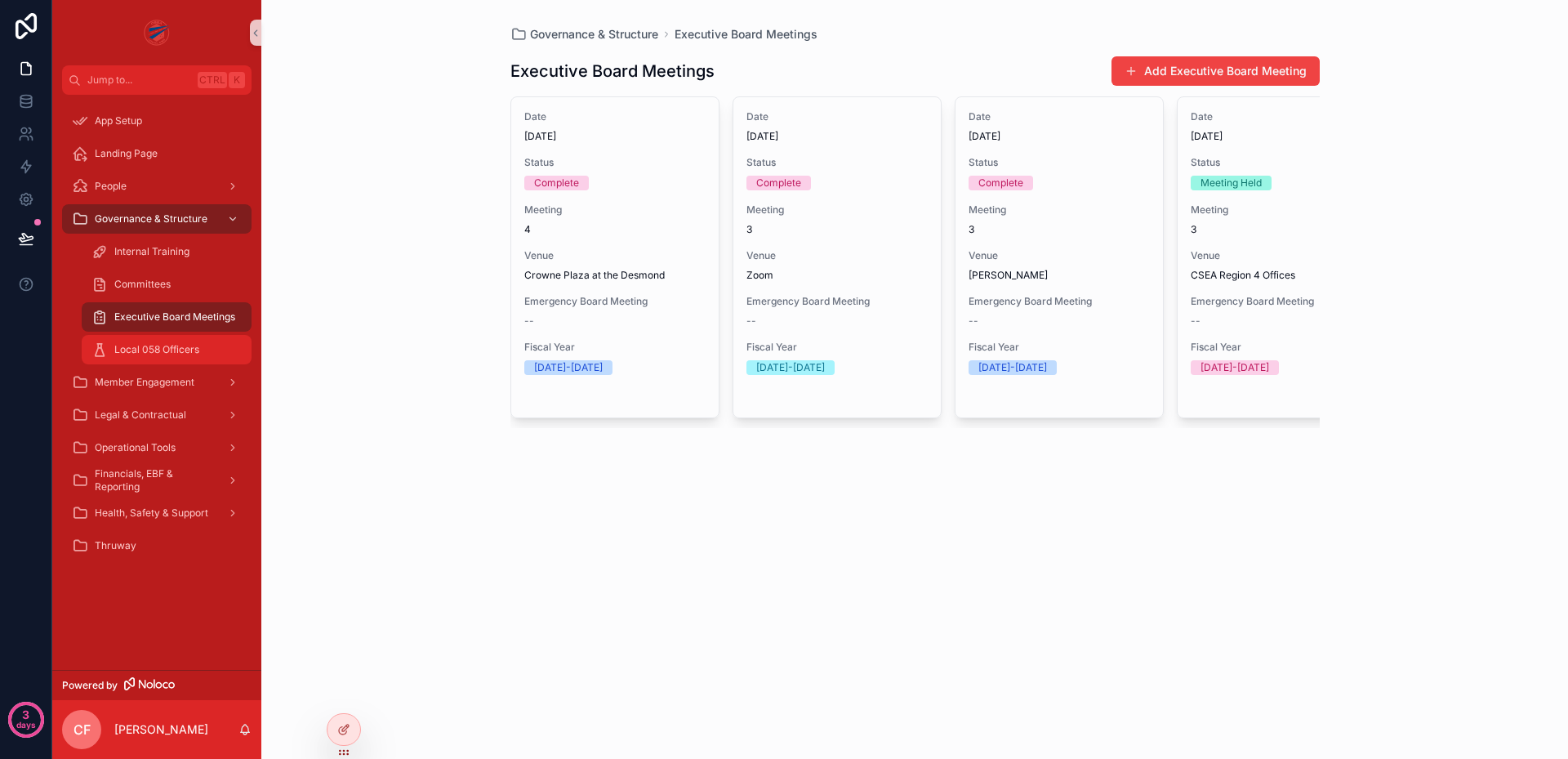
click at [184, 346] on span "Local 058 Officers" at bounding box center [156, 350] width 85 height 13
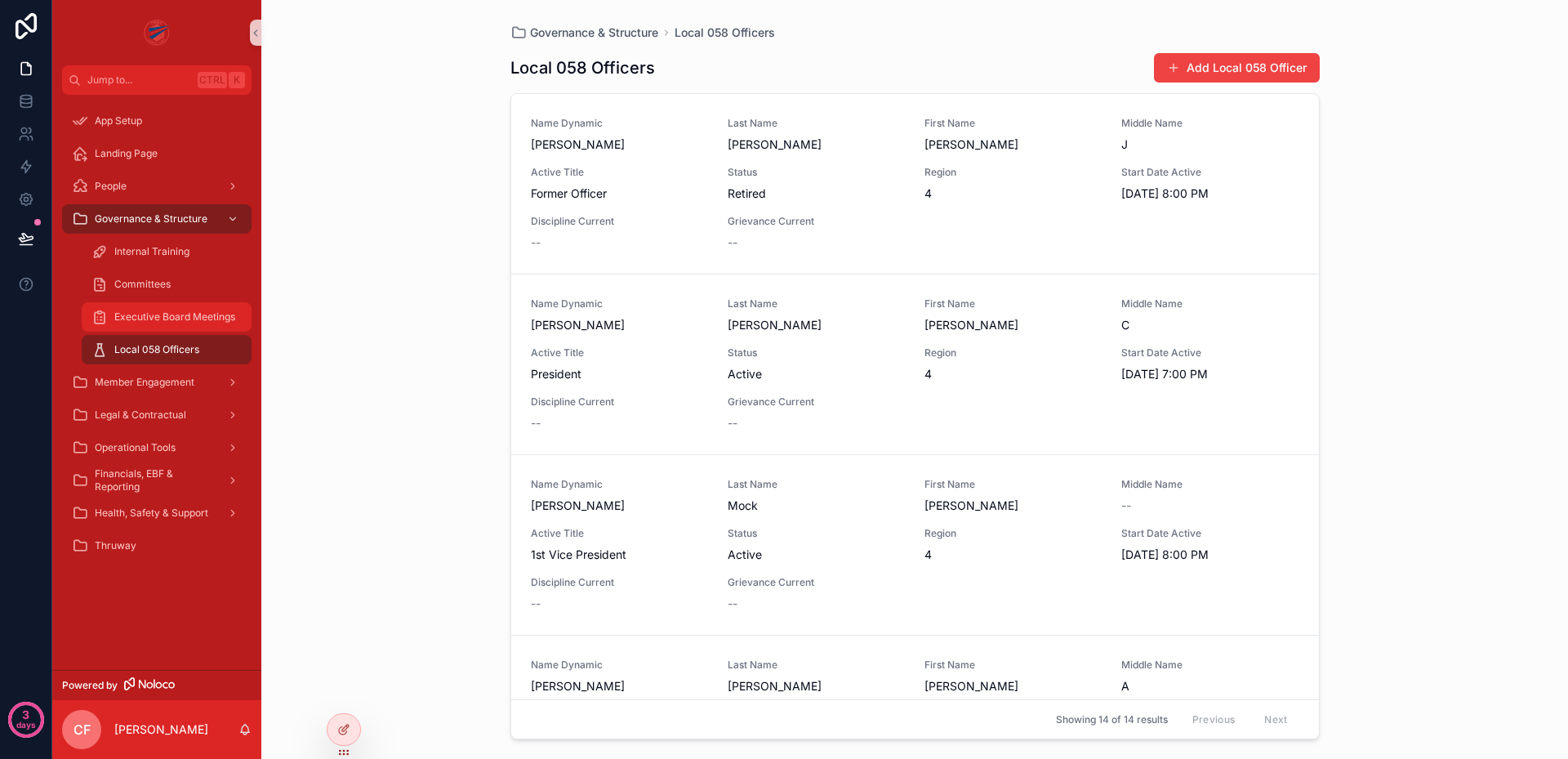
click at [175, 311] on span "Executive Board Meetings" at bounding box center [175, 318] width 121 height 13
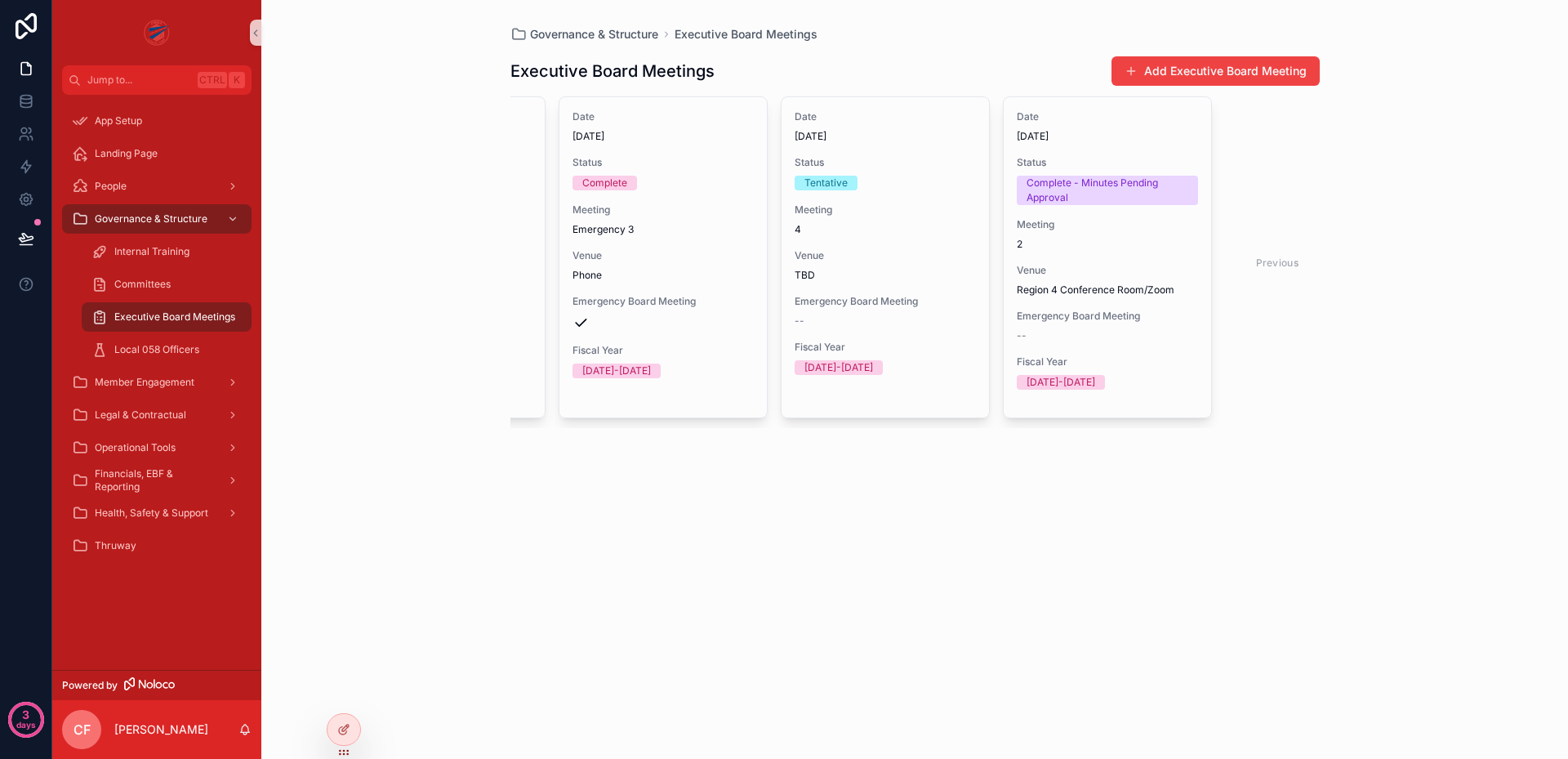
scroll to position [0, 3124]
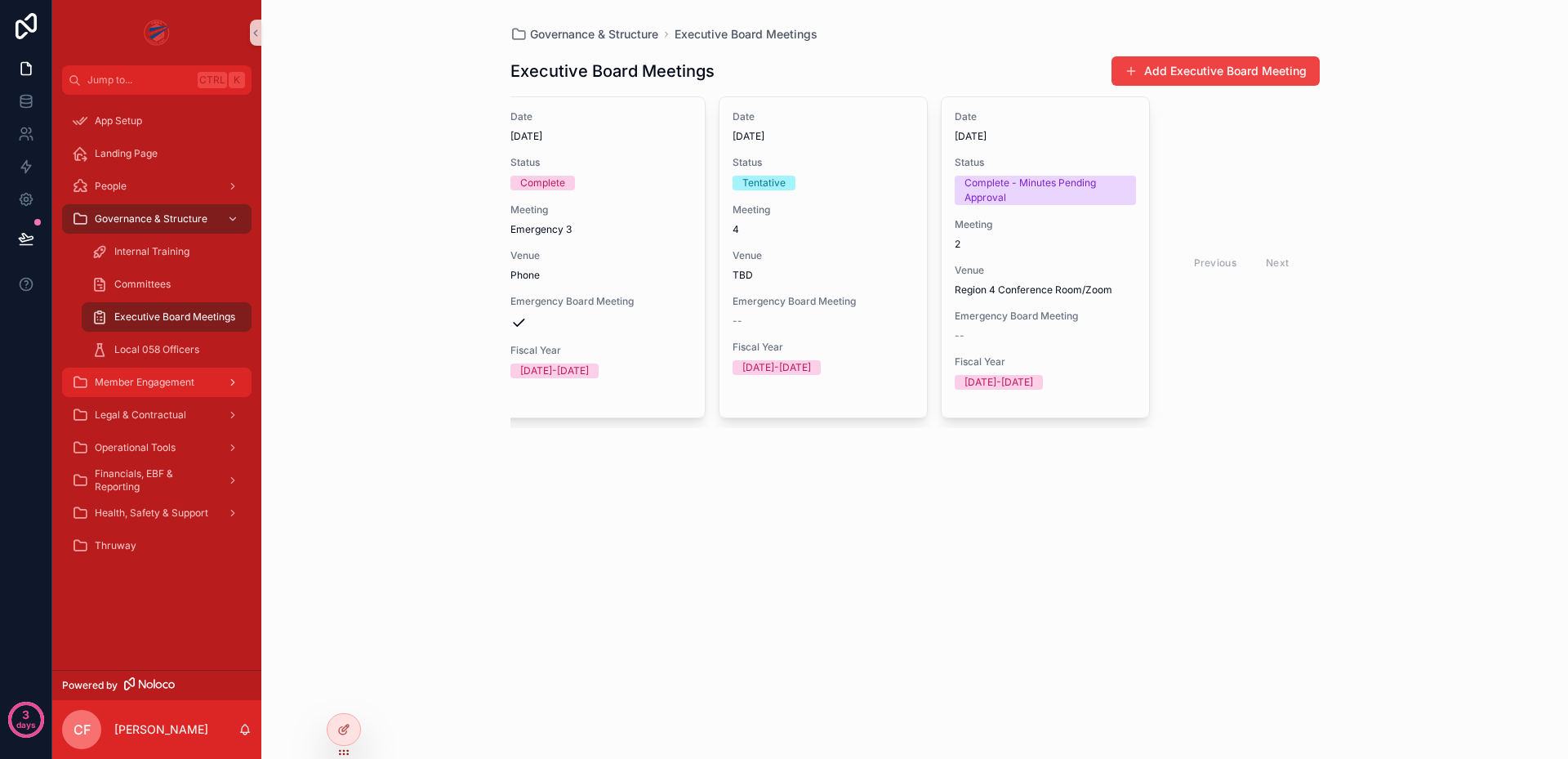
click at [164, 378] on span "Member Engagement" at bounding box center [145, 383] width 100 height 13
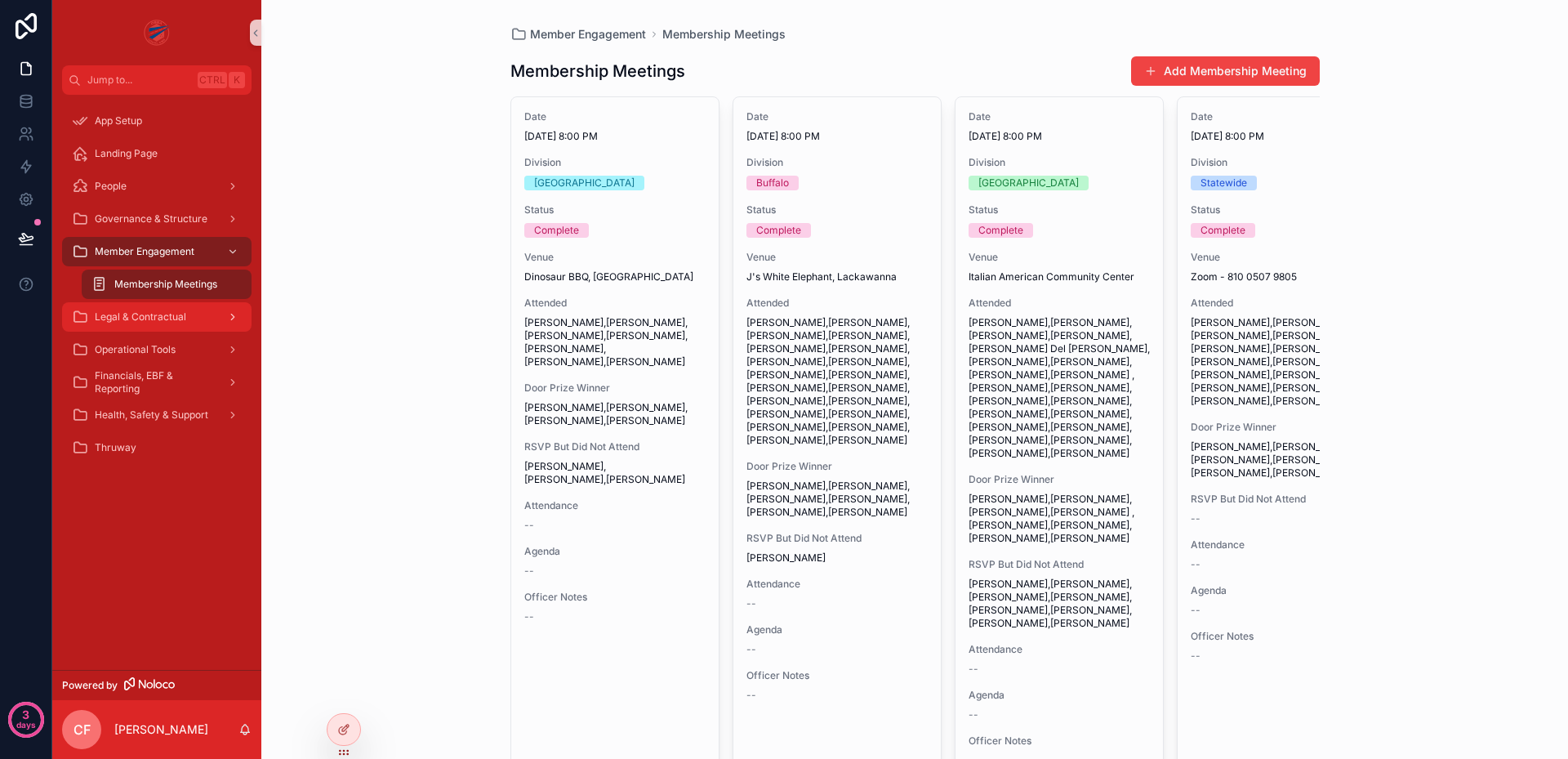
click at [179, 318] on span "Legal & Contractual" at bounding box center [140, 318] width 91 height 13
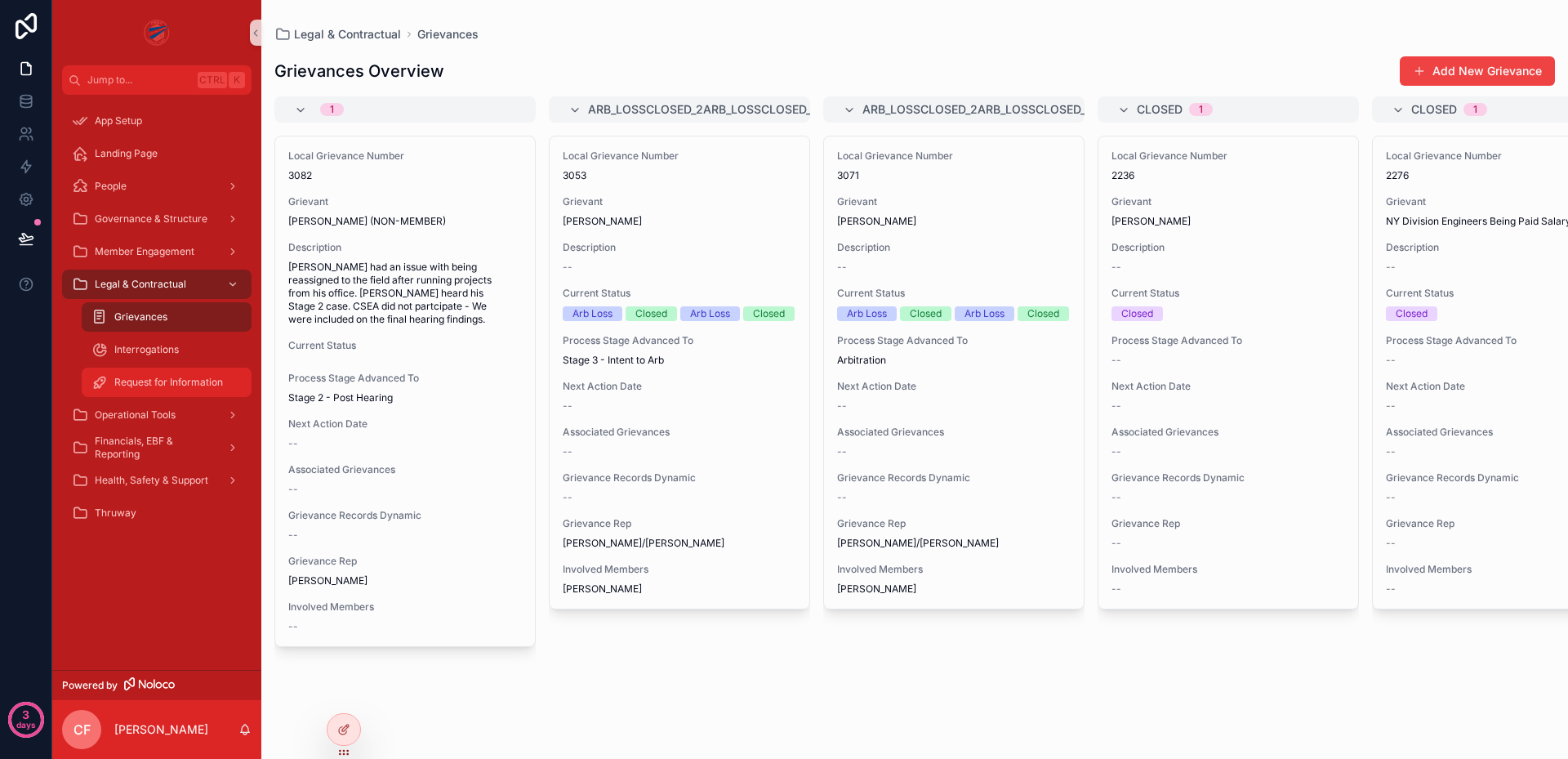
click at [164, 376] on span "Request for Information" at bounding box center [168, 383] width 108 height 13
